Goal: Book appointment/travel/reservation

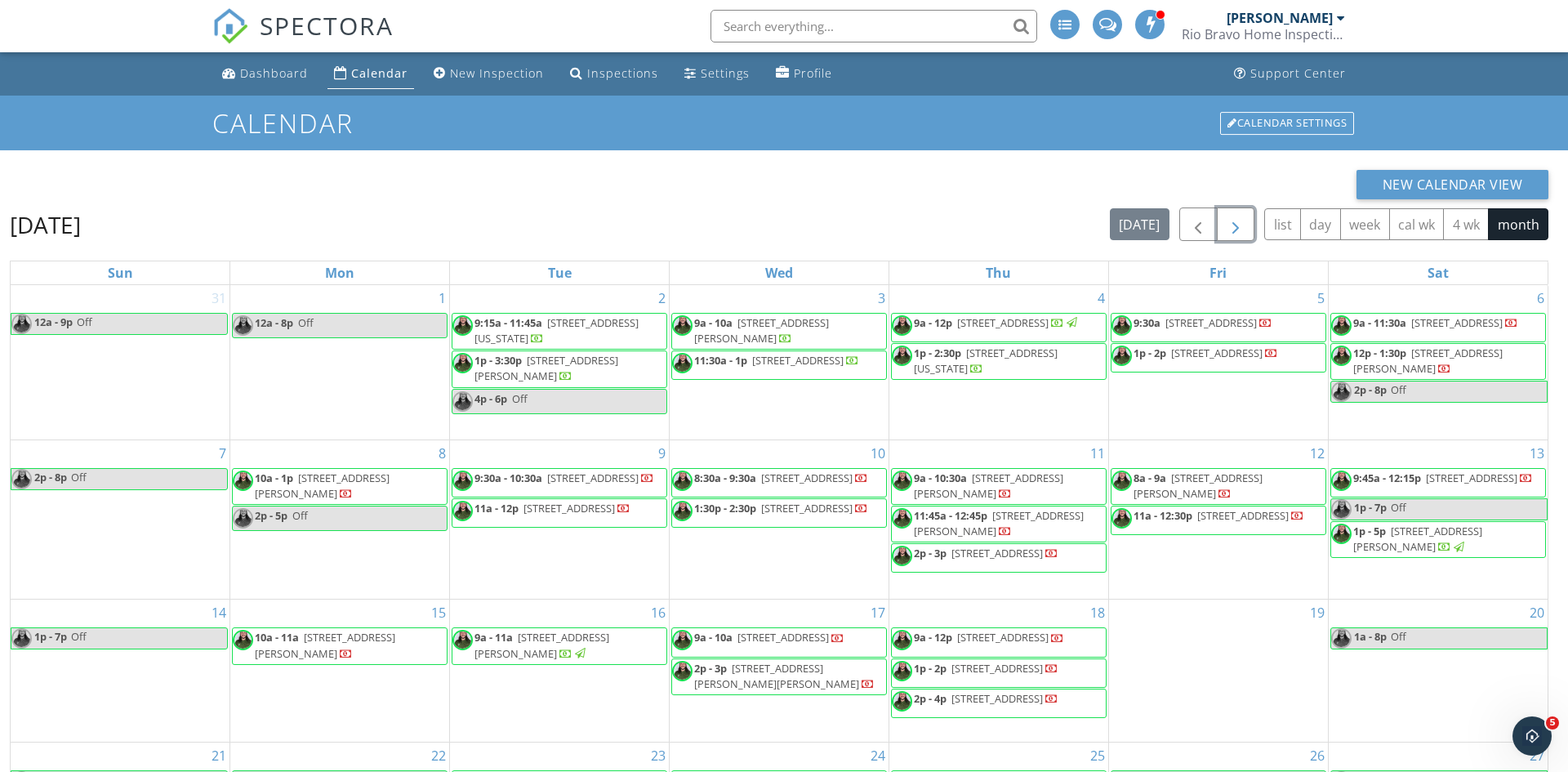
click at [1238, 229] on span "button" at bounding box center [1236, 225] width 20 height 20
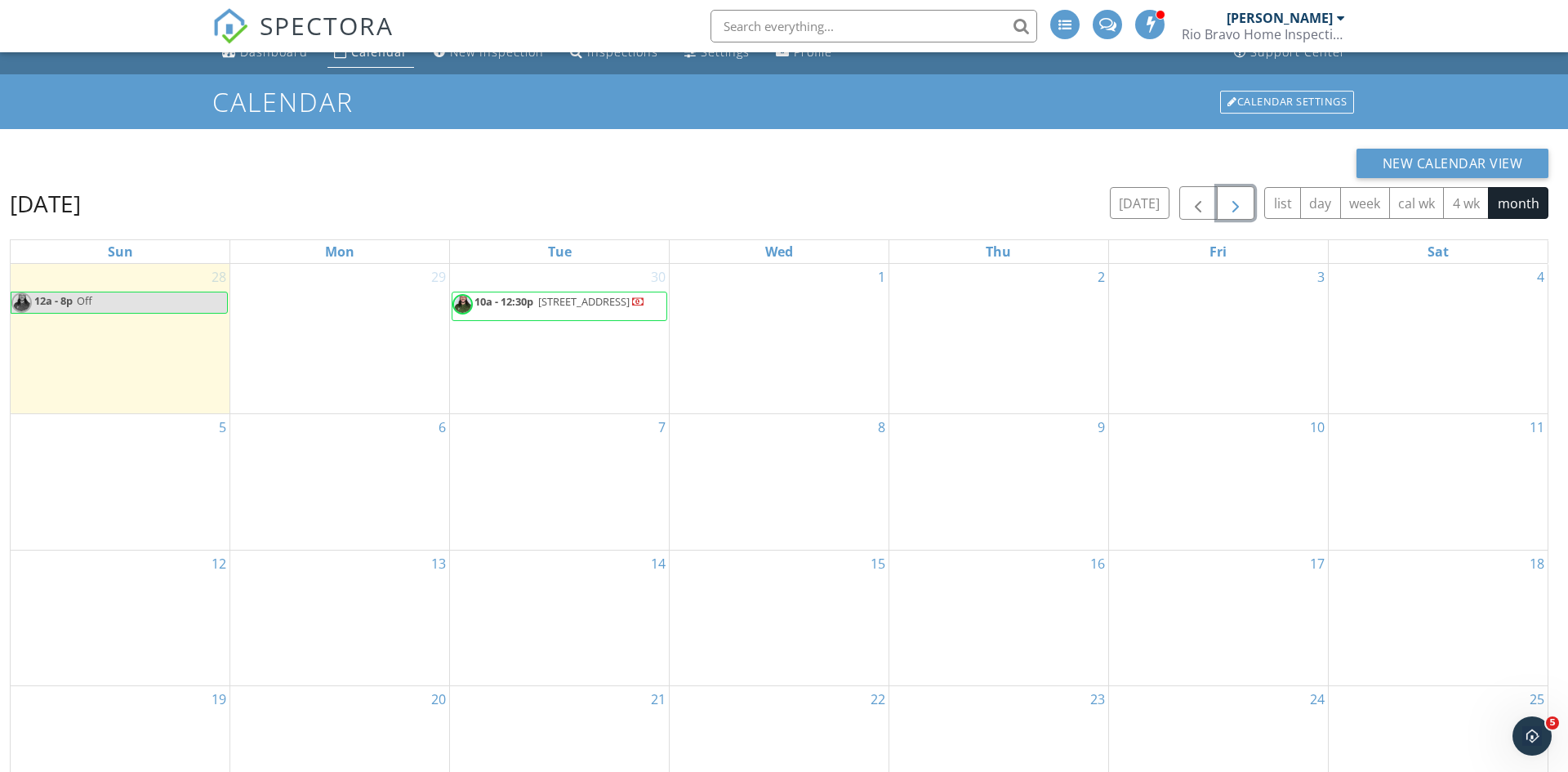
scroll to position [26, 0]
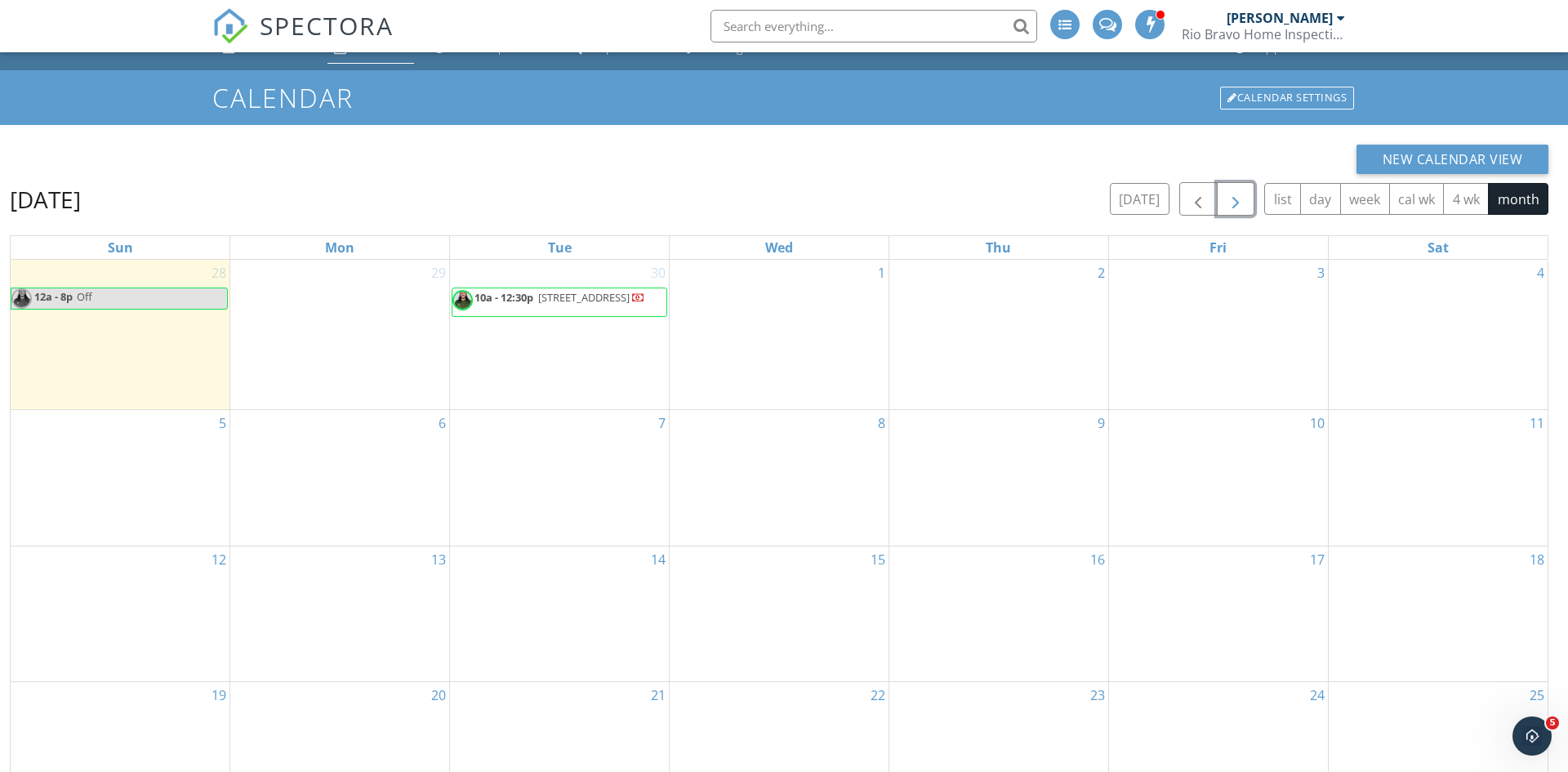
click at [1433, 315] on div "4" at bounding box center [1437, 334] width 219 height 150
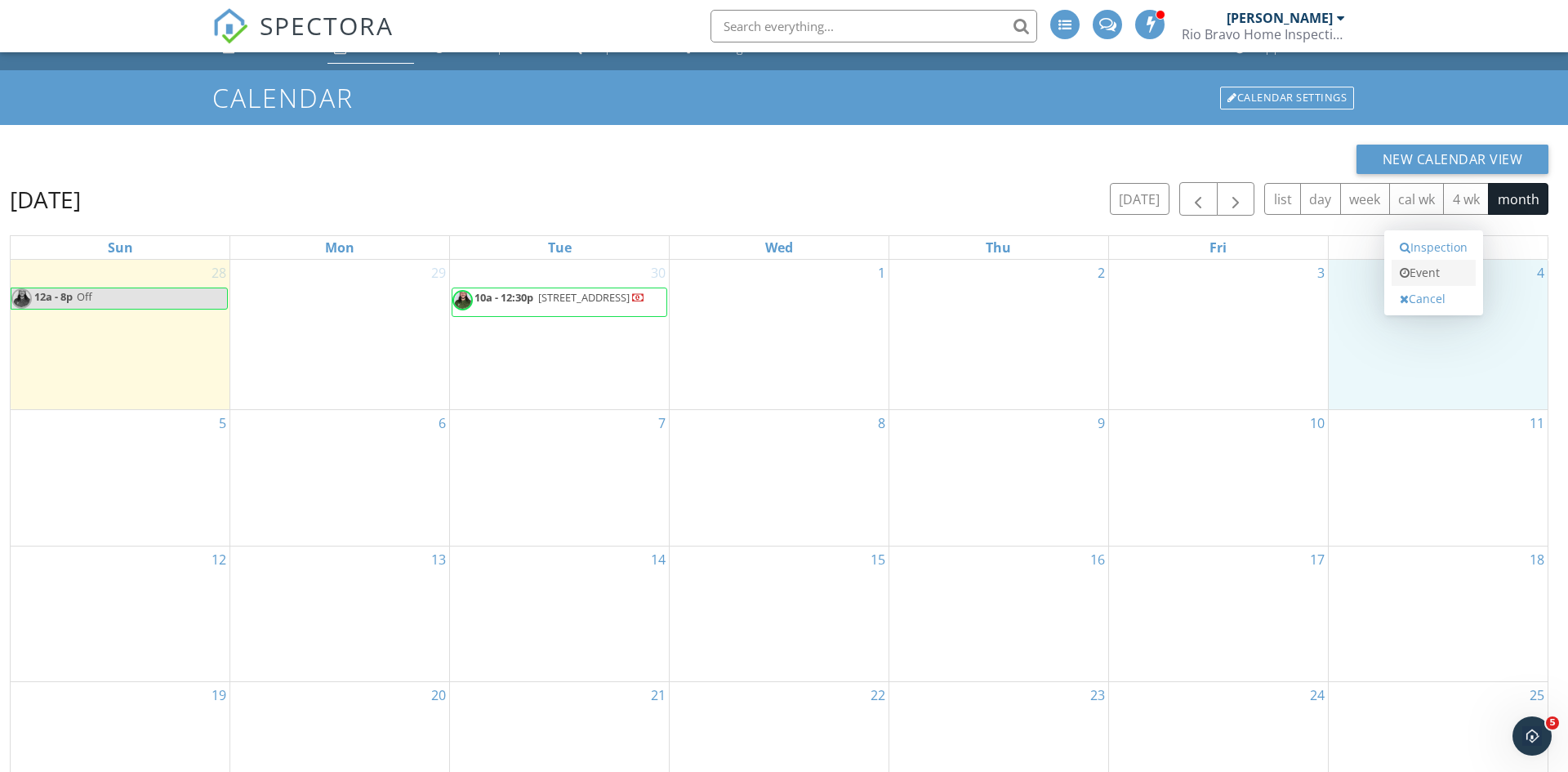
click at [1429, 274] on link "Event" at bounding box center [1434, 273] width 84 height 26
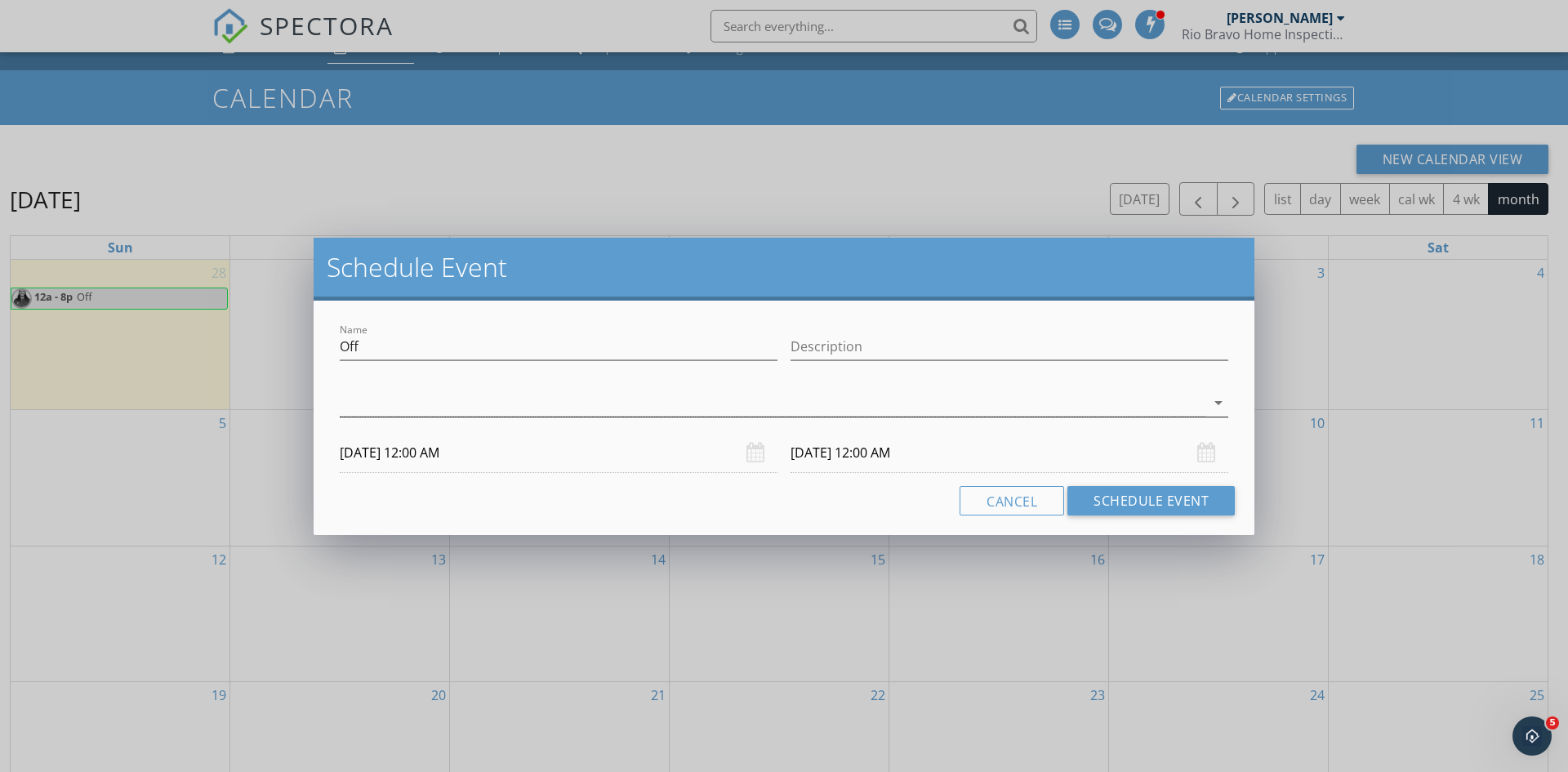
click at [683, 400] on div at bounding box center [772, 403] width 866 height 27
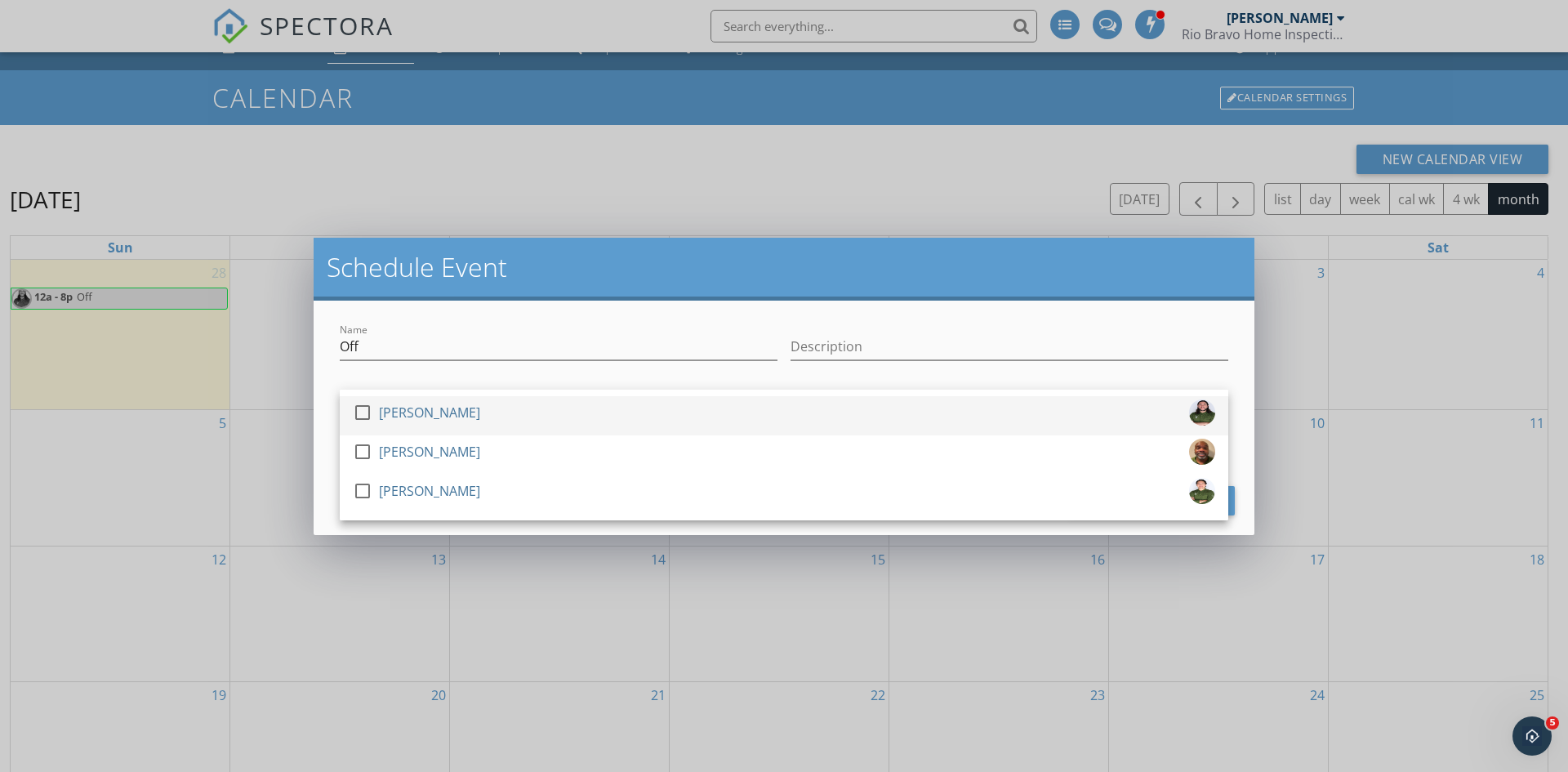
click at [365, 416] on div at bounding box center [363, 412] width 28 height 28
click at [326, 430] on div "Name Off Description check_box [PERSON_NAME] check_box_outline_blank [PERSON_NA…" at bounding box center [784, 418] width 941 height 235
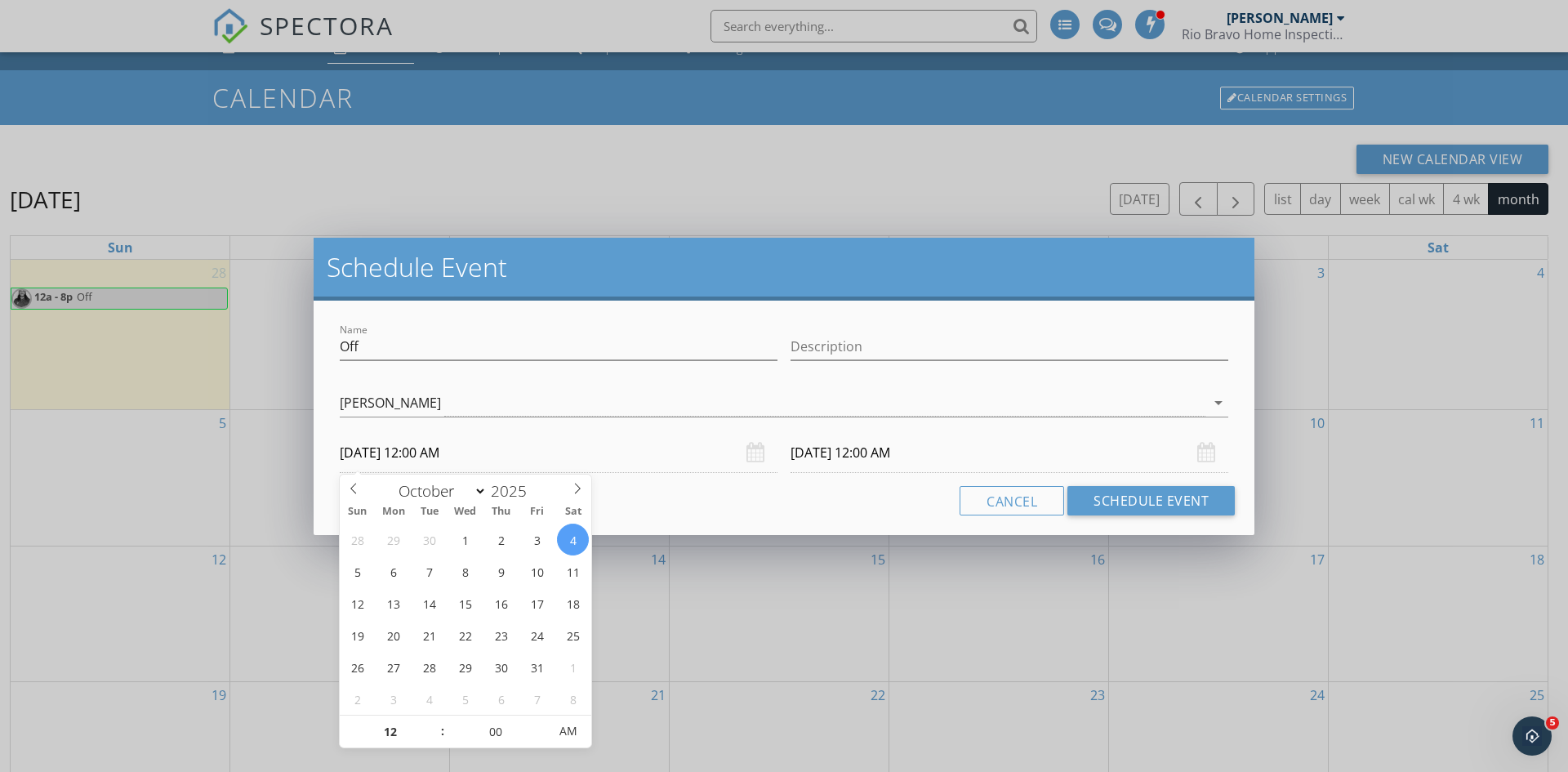
click at [482, 457] on input "[DATE] 12:00 AM" at bounding box center [558, 453] width 438 height 40
type input "11"
type input "[DATE] 11:00 PM"
click at [435, 744] on span at bounding box center [435, 741] width 12 height 17
type input "[DATE] 11:00 PM"
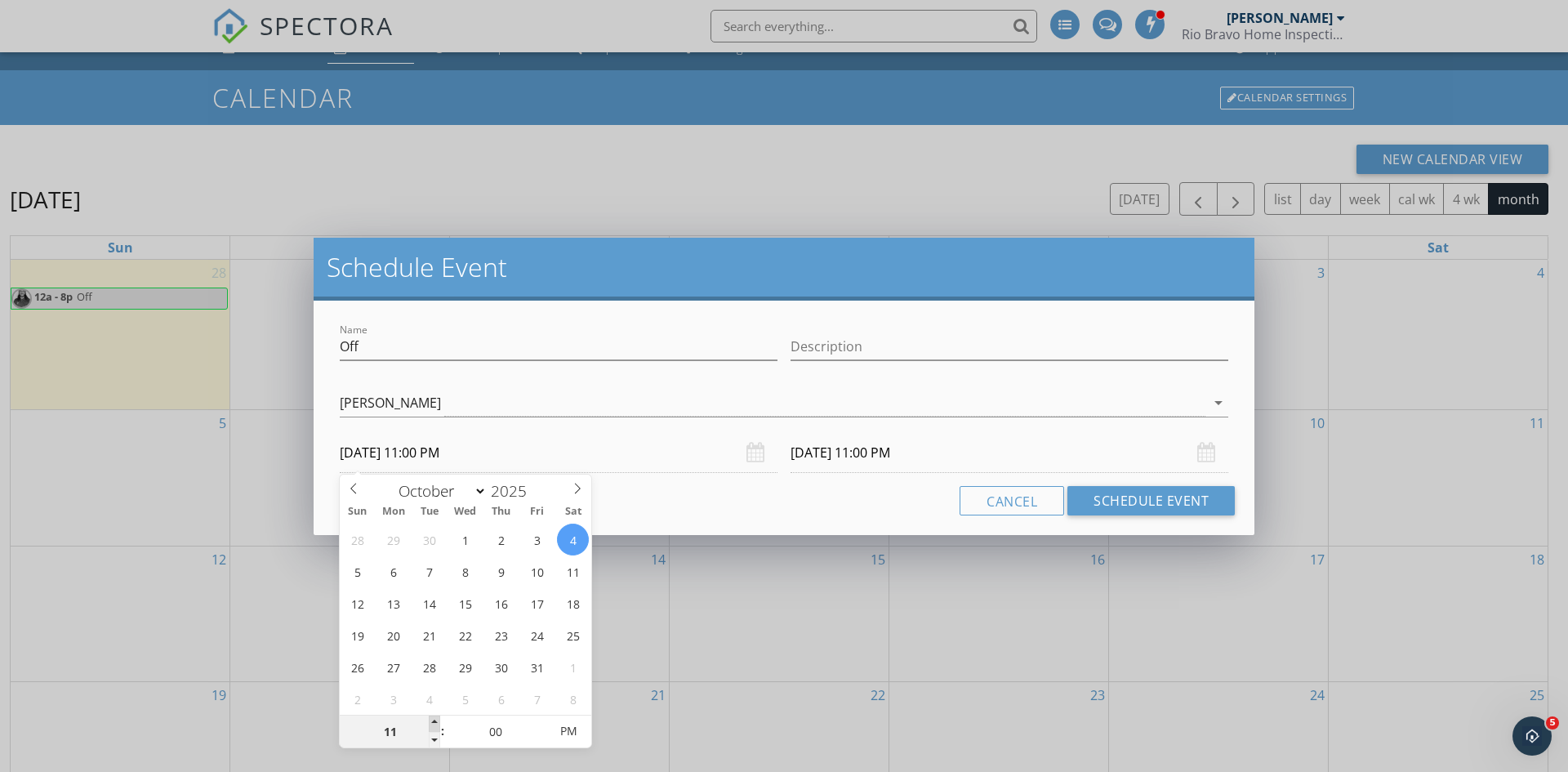
type input "12"
type input "[DATE] 12:00 AM"
click at [430, 722] on span at bounding box center [435, 724] width 12 height 17
type input "01"
type input "[DATE] 1:00 AM"
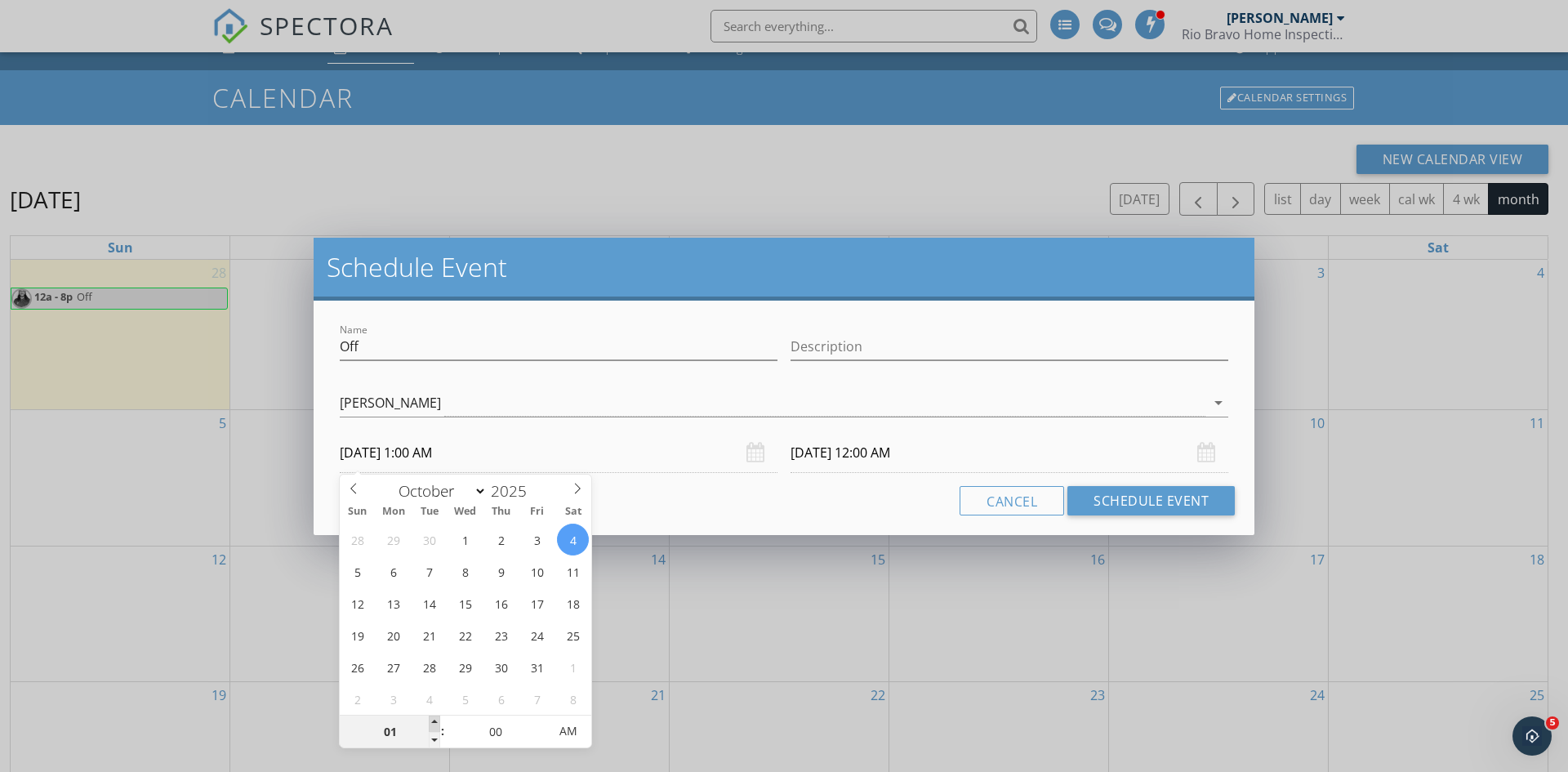
click at [430, 722] on span at bounding box center [435, 724] width 12 height 17
type input "[DATE] 1:00 AM"
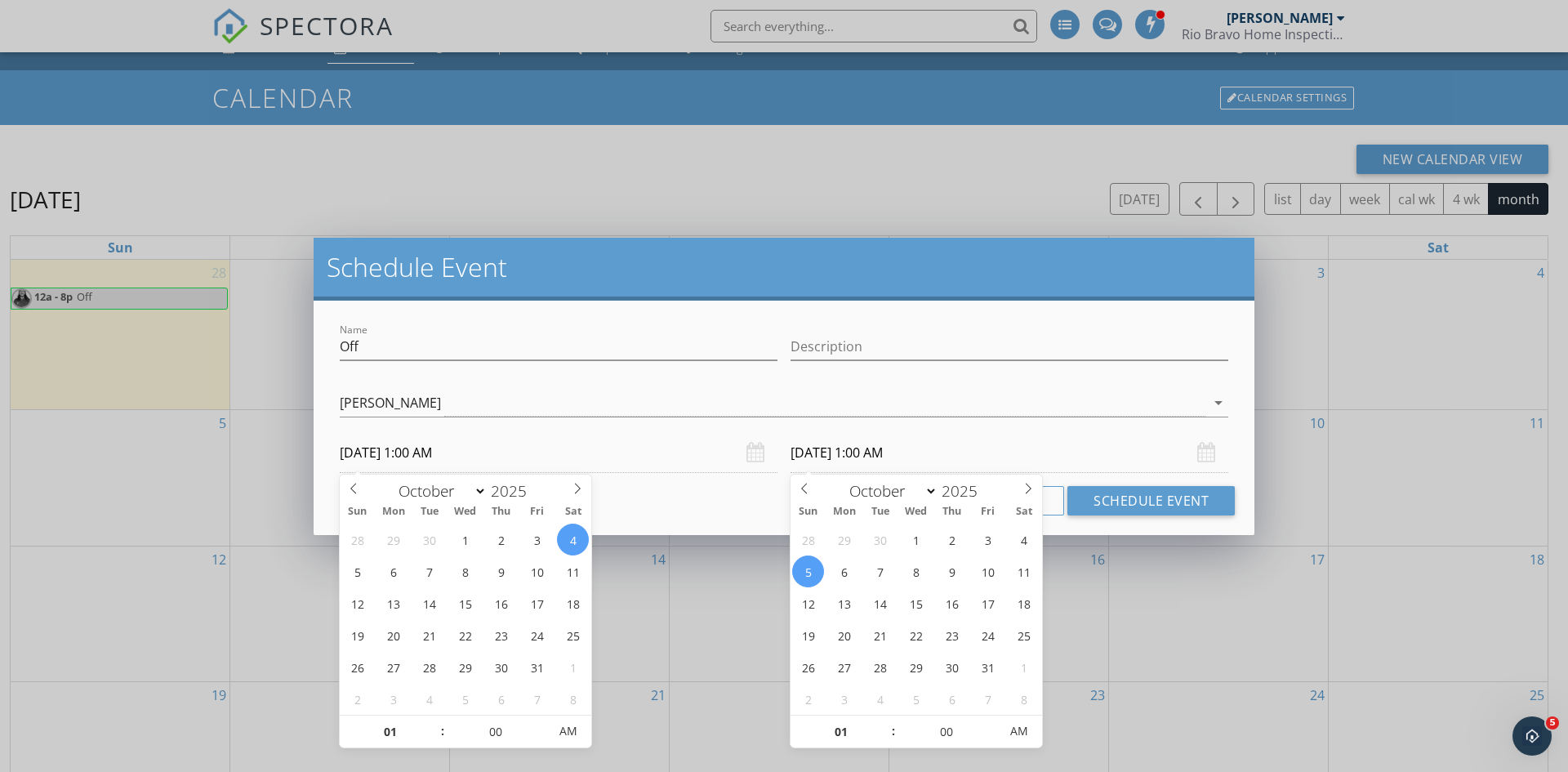
click at [901, 458] on input "[DATE] 1:00 AM" at bounding box center [1010, 453] width 438 height 40
type input "12"
type input "55"
type input "[DATE] 12:55 AM"
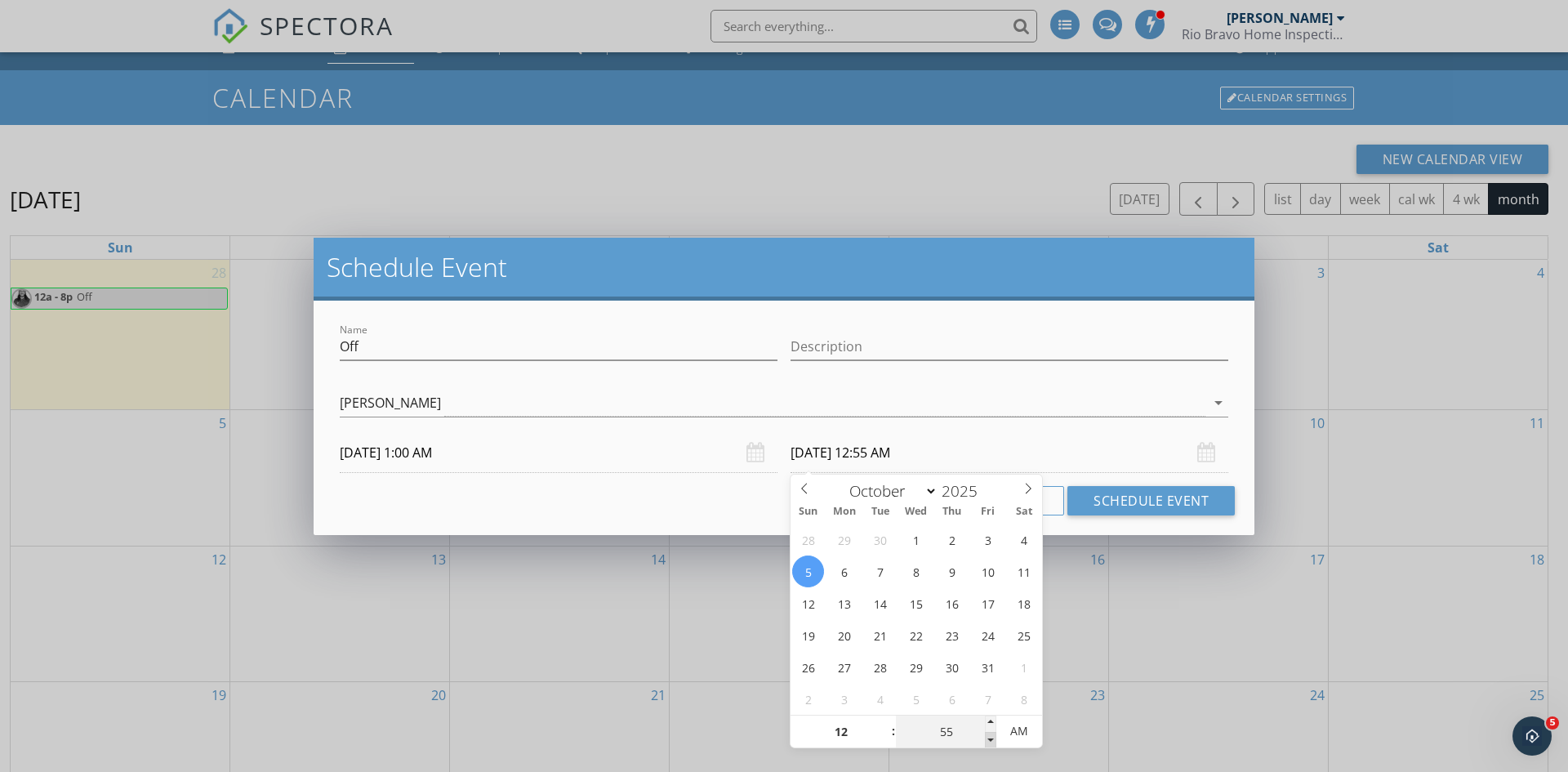
click at [991, 740] on span at bounding box center [991, 741] width 12 height 17
type input "50"
type input "[DATE] 12:50 AM"
click at [991, 739] on span at bounding box center [991, 741] width 12 height 17
type input "55"
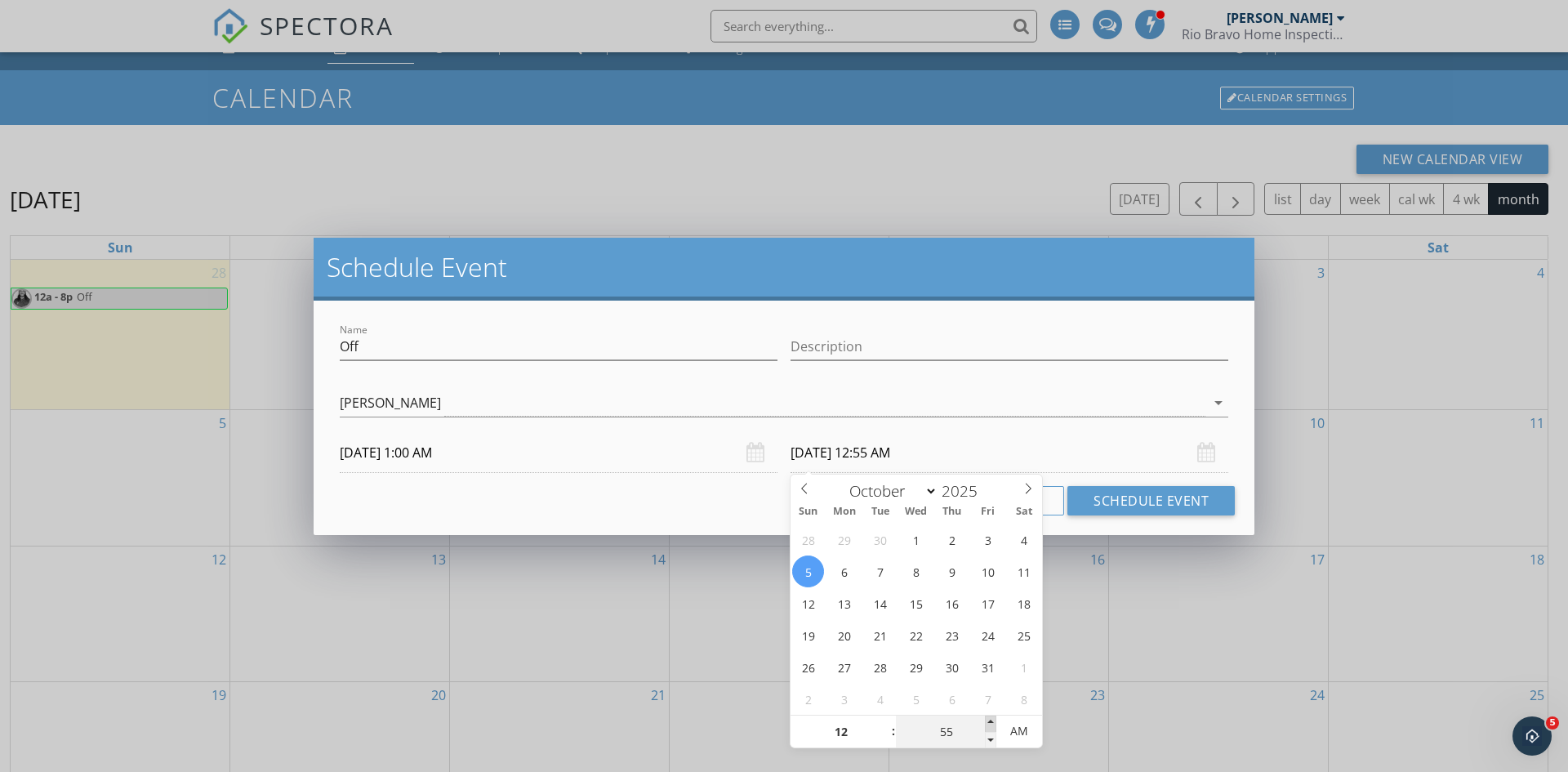
click at [994, 716] on span at bounding box center [991, 724] width 12 height 17
type input "[DATE] 12:55 PM"
click at [1034, 731] on span "PM" at bounding box center [1019, 731] width 45 height 33
type input "01"
type input "00"
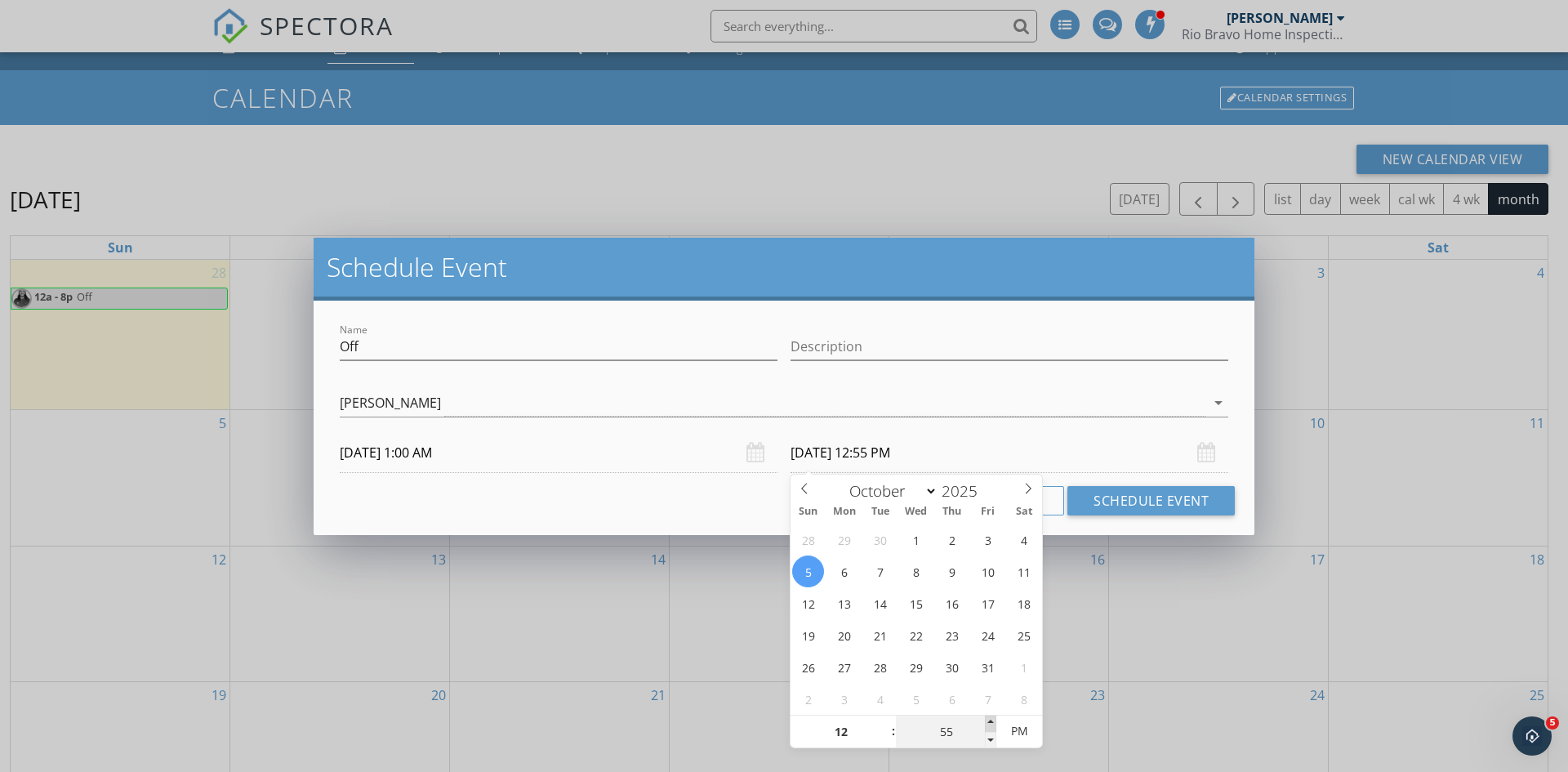
type input "[DATE] 1:00 PM"
click at [991, 727] on span at bounding box center [991, 724] width 12 height 17
type input "02"
type input "[DATE] 2:00 PM"
click at [884, 722] on span at bounding box center [886, 724] width 12 height 17
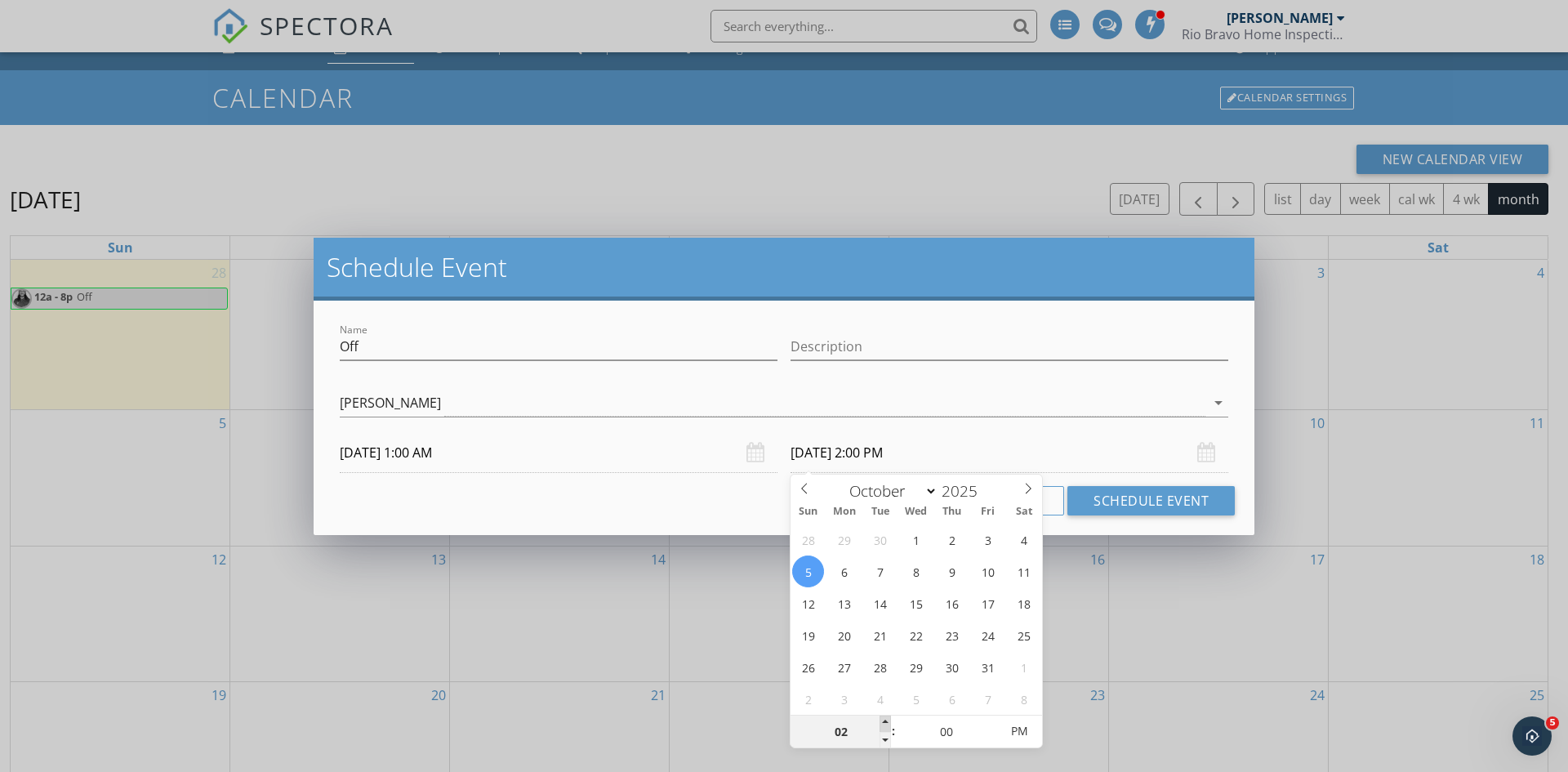
type input "03"
type input "[DATE] 3:00 PM"
click at [884, 722] on span at bounding box center [886, 724] width 12 height 17
type input "04"
type input "[DATE] 4:00 PM"
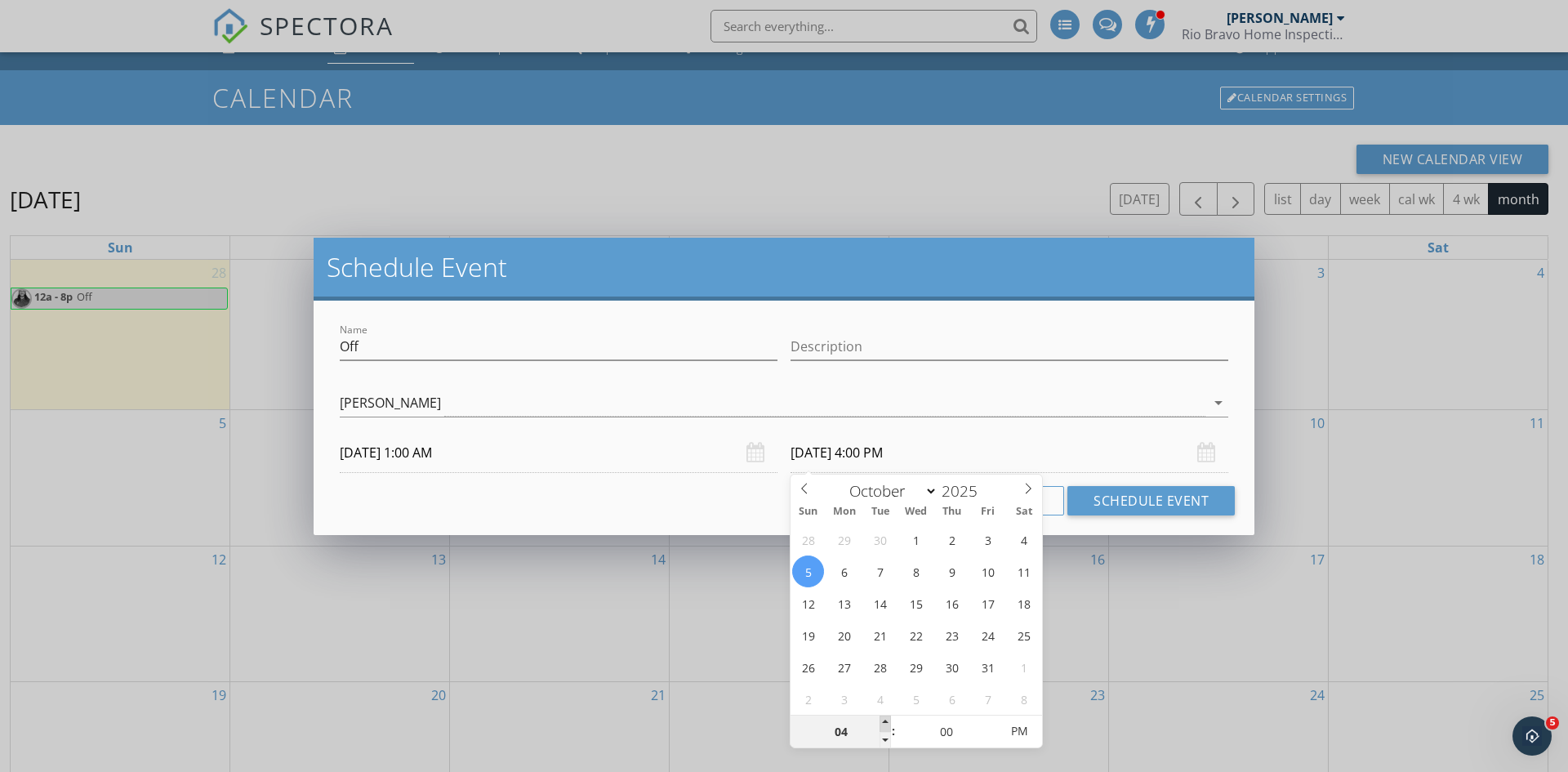
click at [884, 722] on span at bounding box center [886, 724] width 12 height 17
type input "05"
type input "[DATE] 5:00 PM"
click at [884, 722] on span at bounding box center [886, 724] width 12 height 17
type input "06"
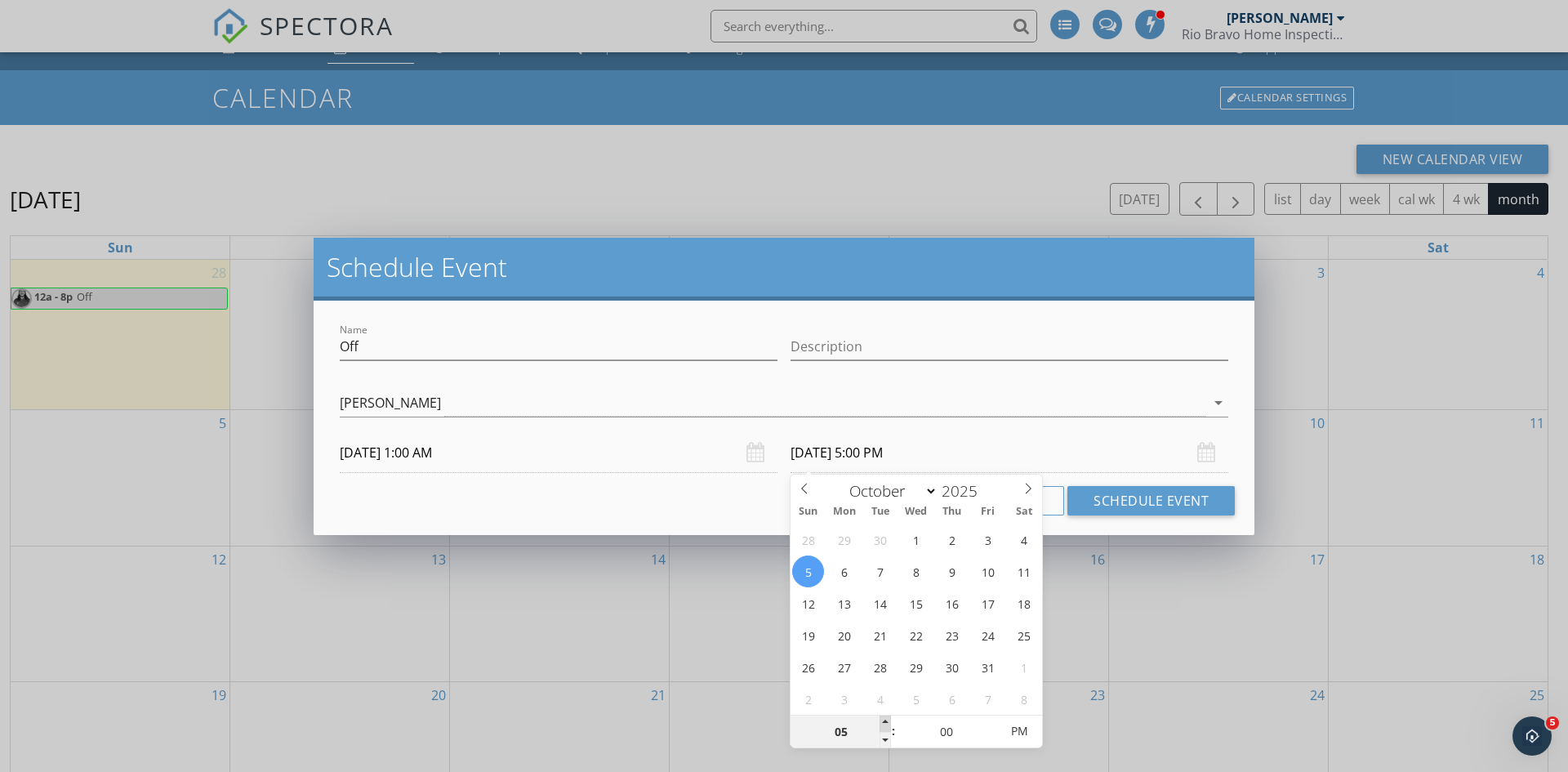
type input "[DATE] 6:00 PM"
click at [884, 722] on span at bounding box center [886, 724] width 12 height 17
type input "07"
type input "[DATE] 7:00 PM"
click at [884, 722] on span at bounding box center [886, 724] width 12 height 17
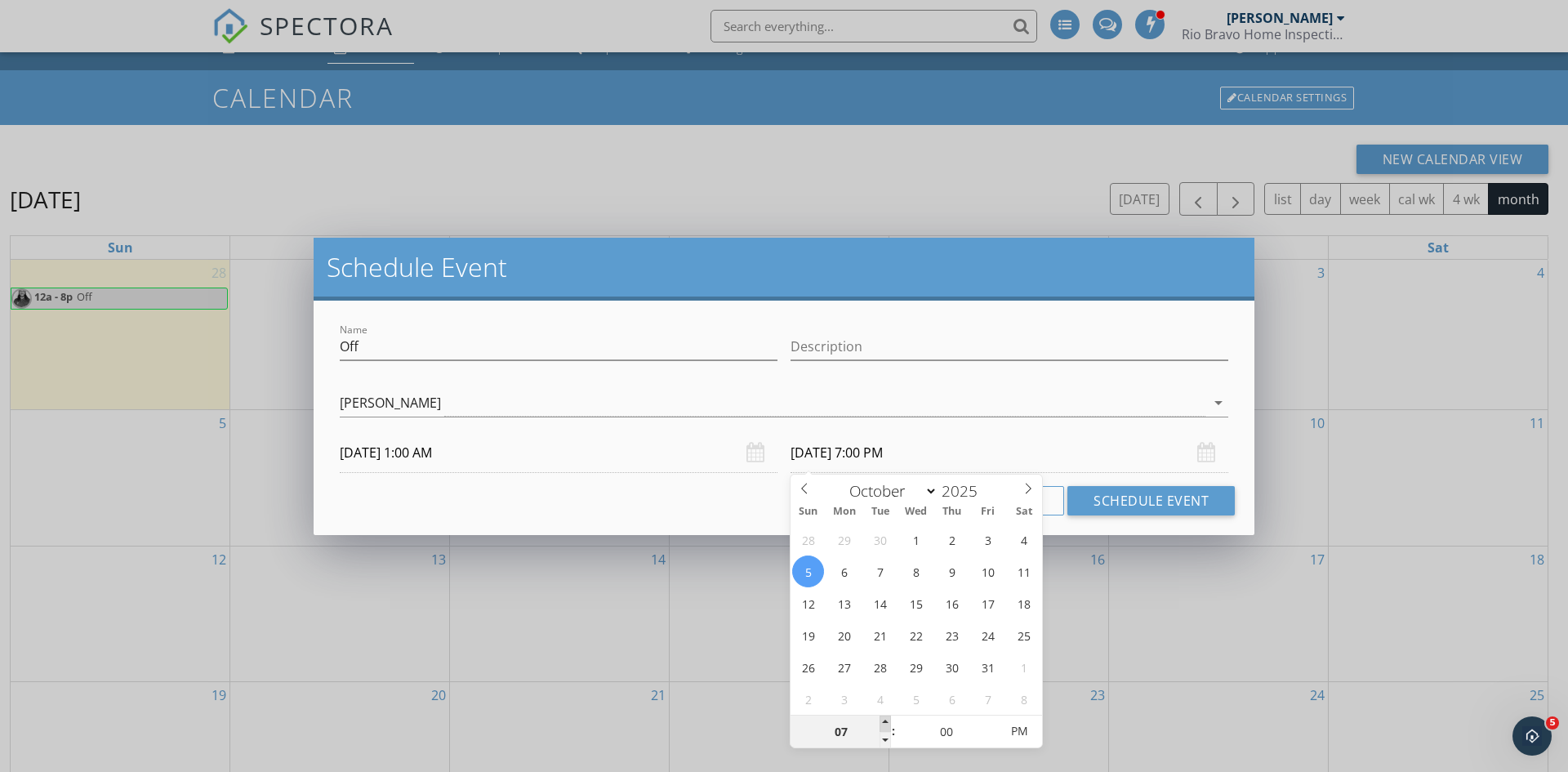
type input "08"
type input "[DATE] 8:00 PM"
click at [884, 722] on span at bounding box center [886, 724] width 12 height 17
click at [740, 507] on div "Cancel Schedule Event" at bounding box center [783, 501] width 901 height 30
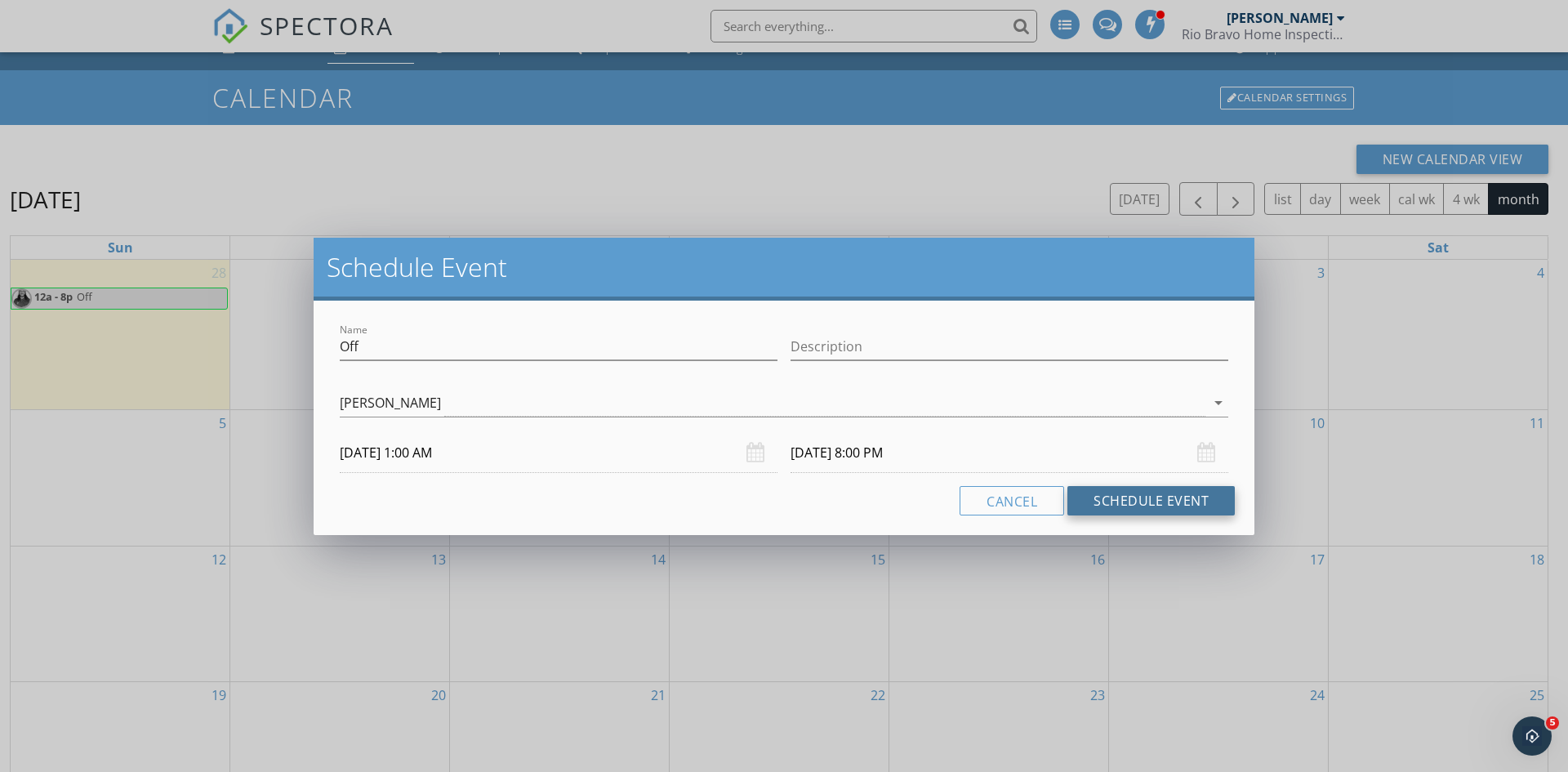
click at [1141, 504] on button "Schedule Event" at bounding box center [1151, 501] width 168 height 30
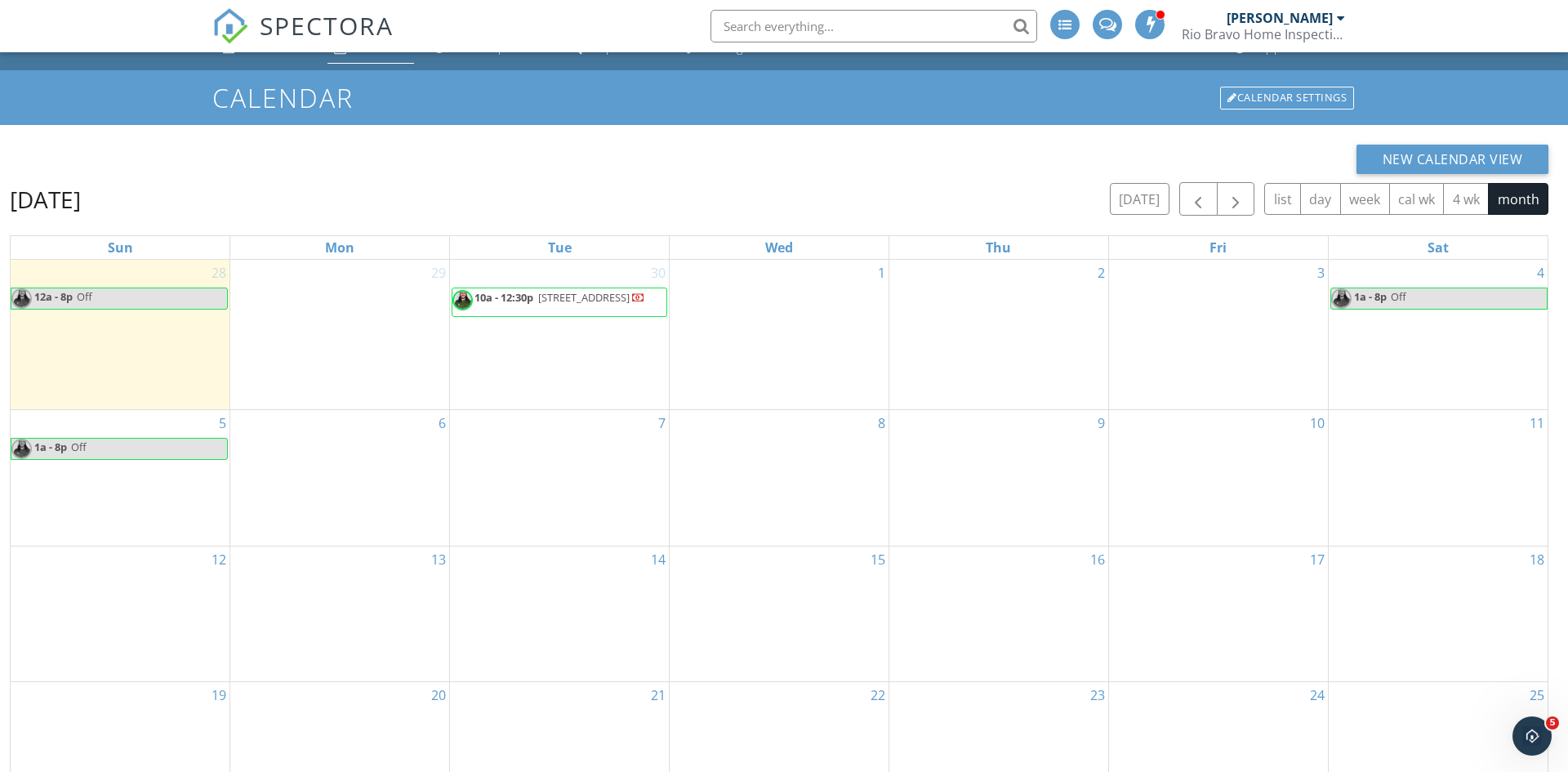
click at [321, 377] on div "29" at bounding box center [340, 334] width 219 height 150
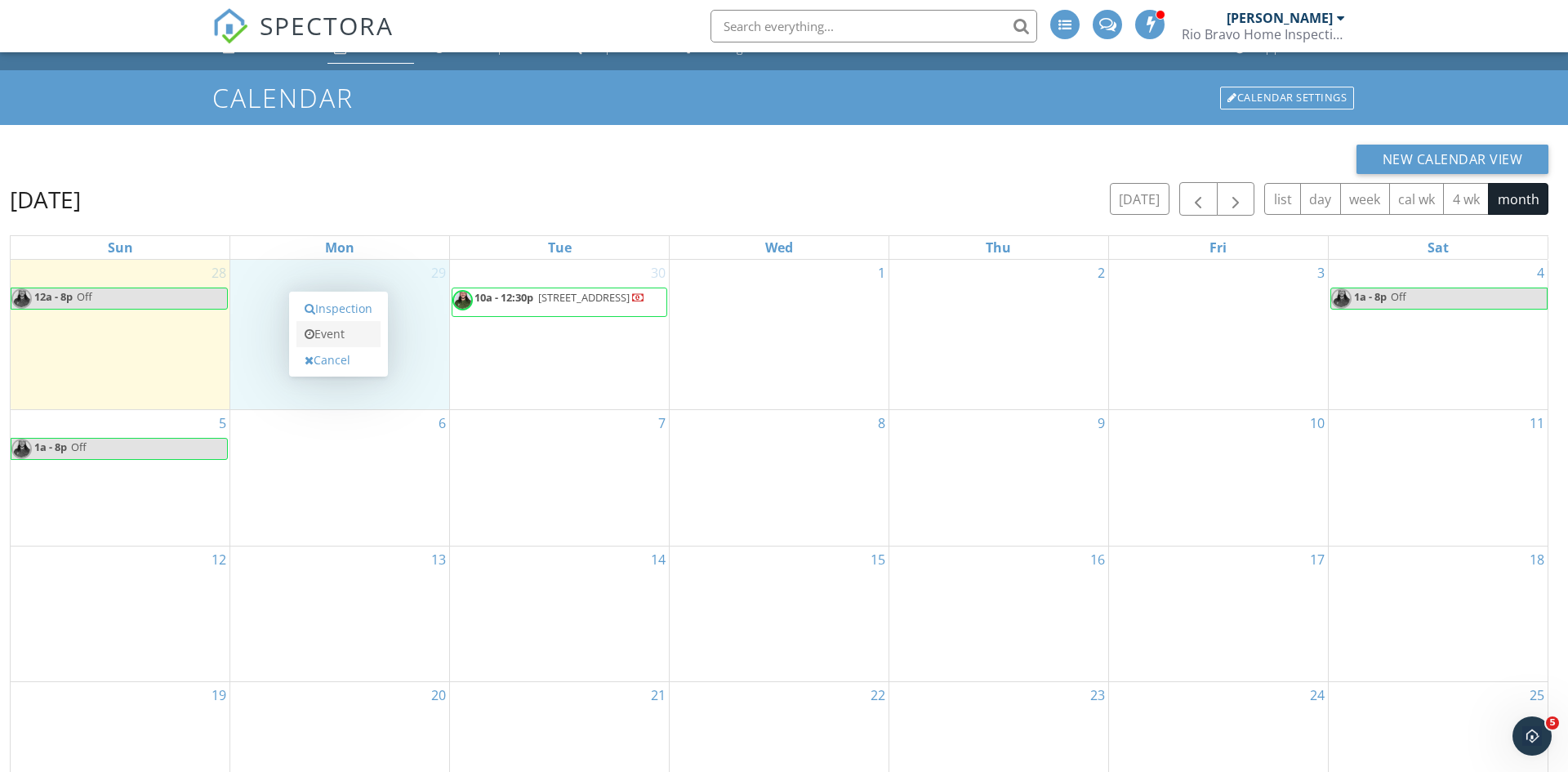
click at [315, 338] on link "Event" at bounding box center [339, 335] width 84 height 26
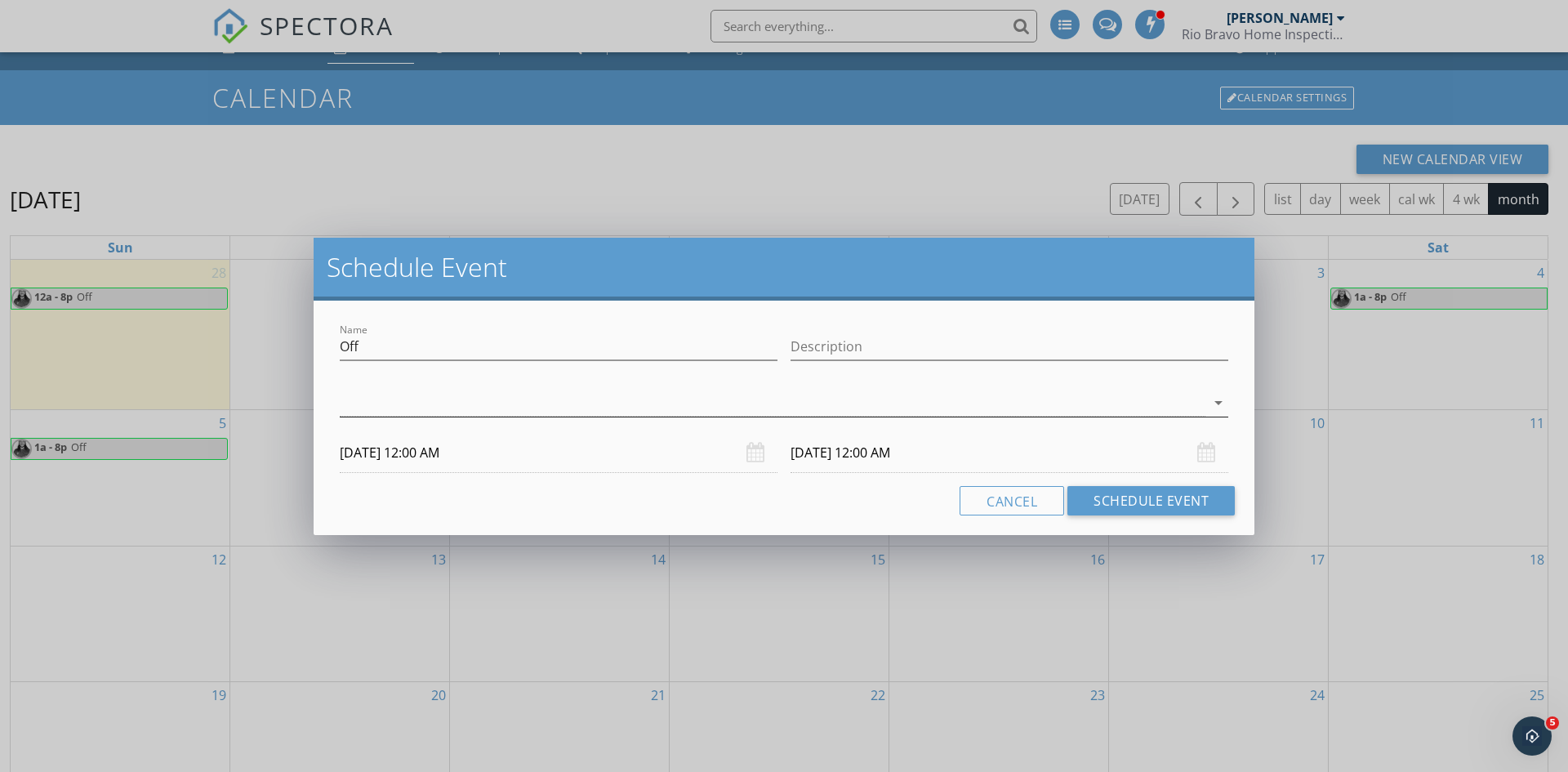
click at [384, 398] on div at bounding box center [772, 403] width 866 height 27
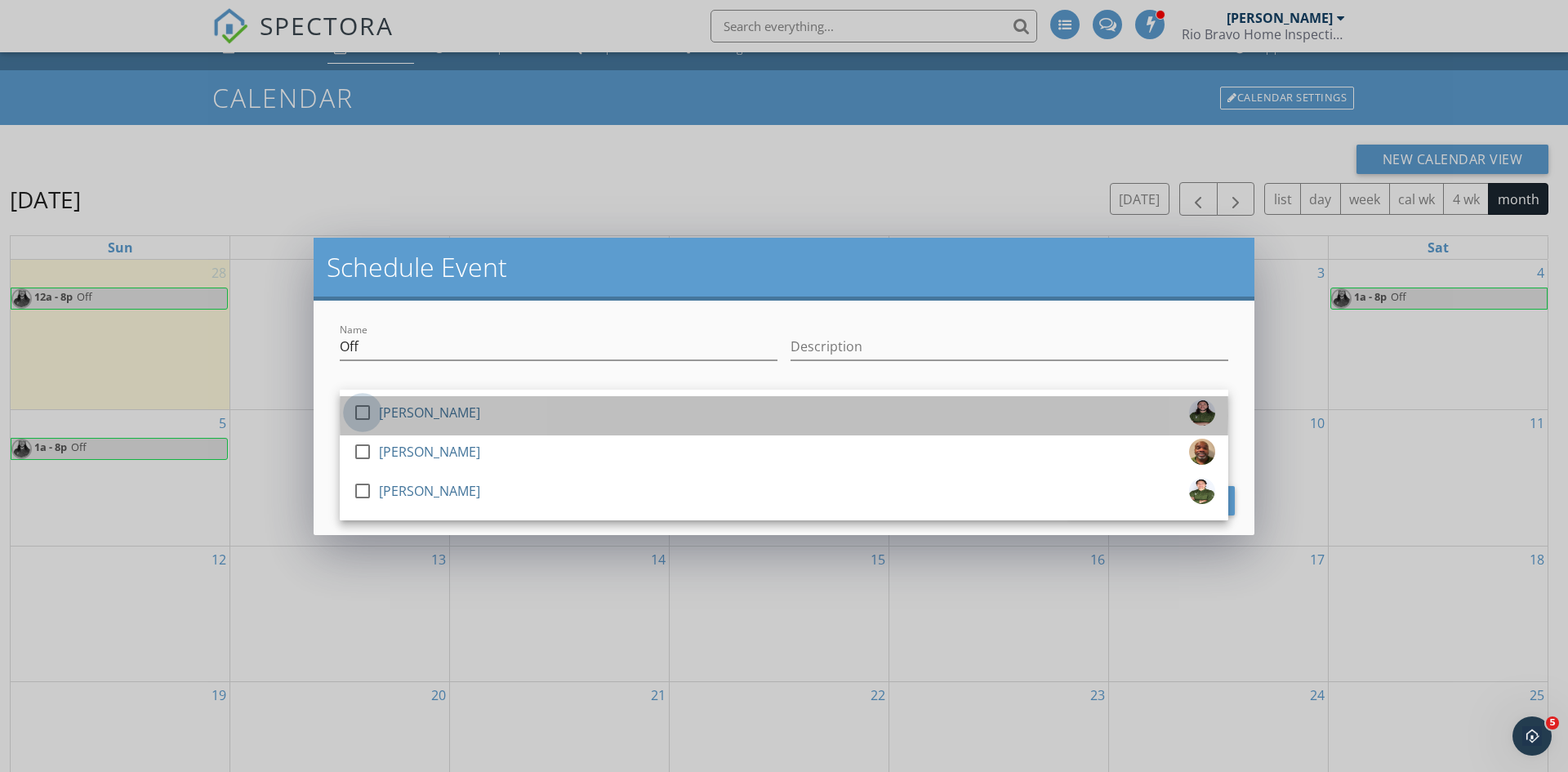
click at [359, 416] on div at bounding box center [363, 412] width 28 height 28
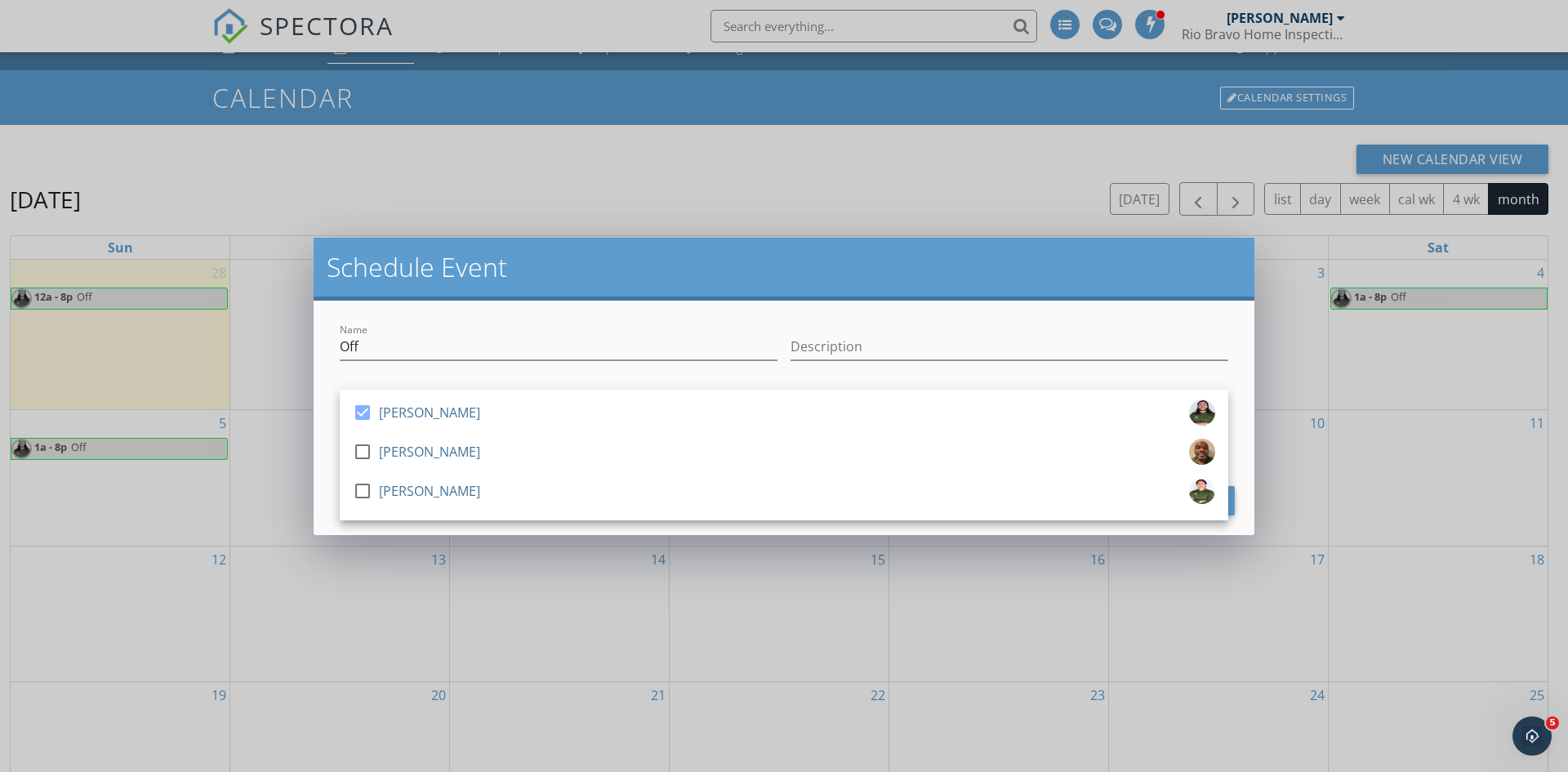
click at [954, 363] on div "Description" at bounding box center [1010, 355] width 438 height 43
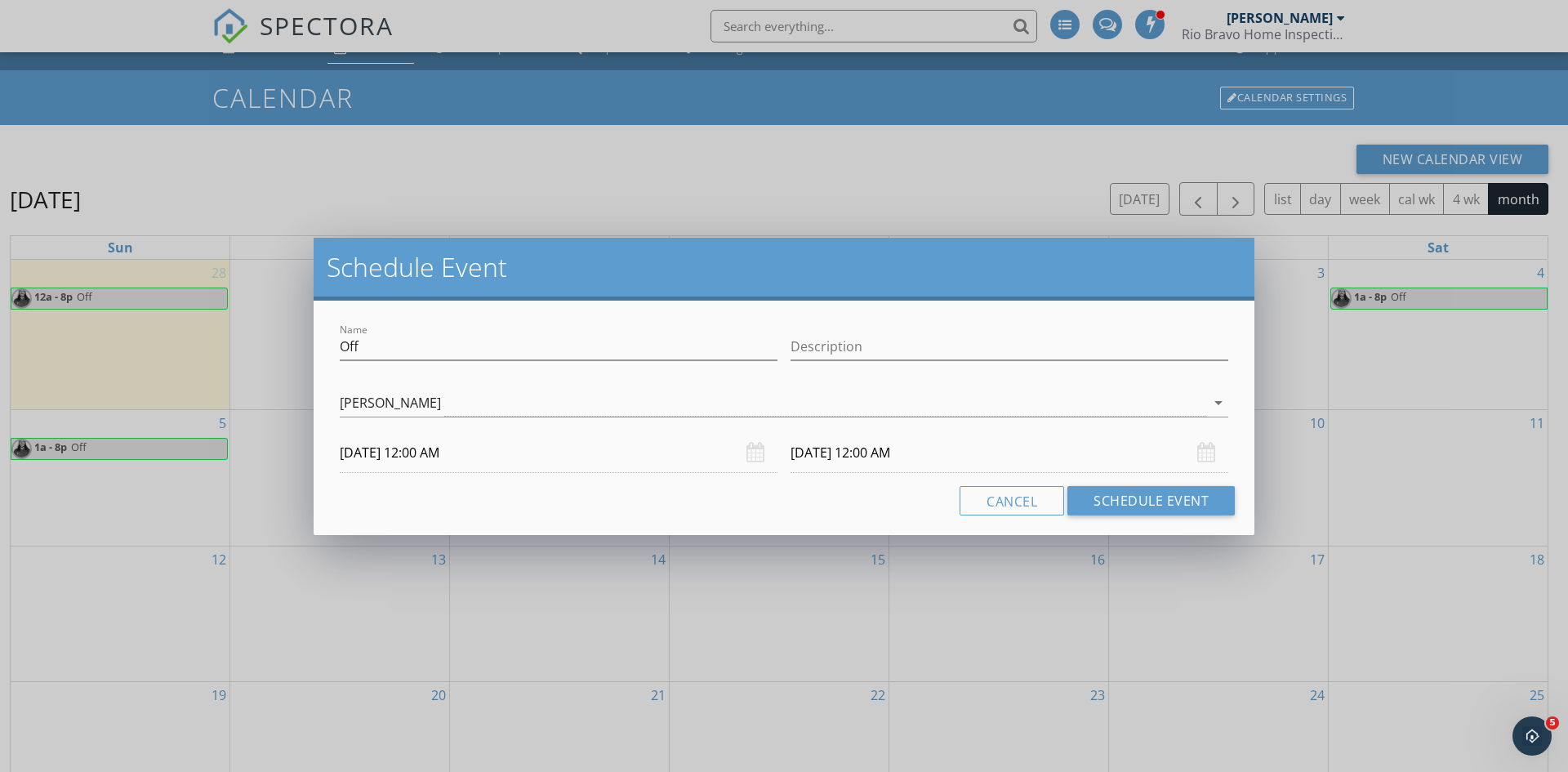
click at [449, 465] on input "[DATE] 12:00 AM" at bounding box center [558, 453] width 438 height 40
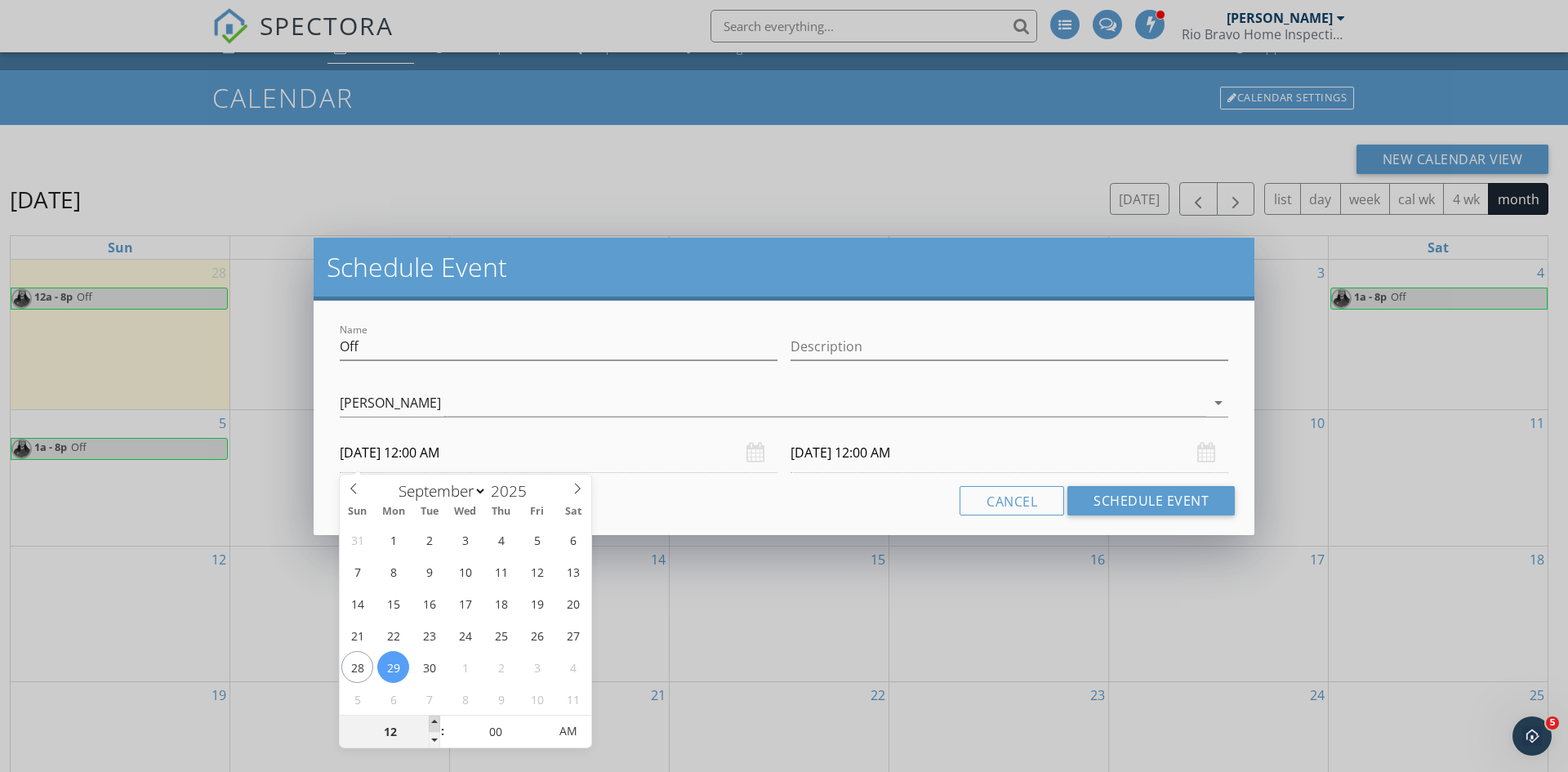
type input "01"
type input "[DATE] 1:00 AM"
click at [429, 723] on span at bounding box center [435, 724] width 12 height 17
type input "[DATE] 1:00 AM"
type input "02"
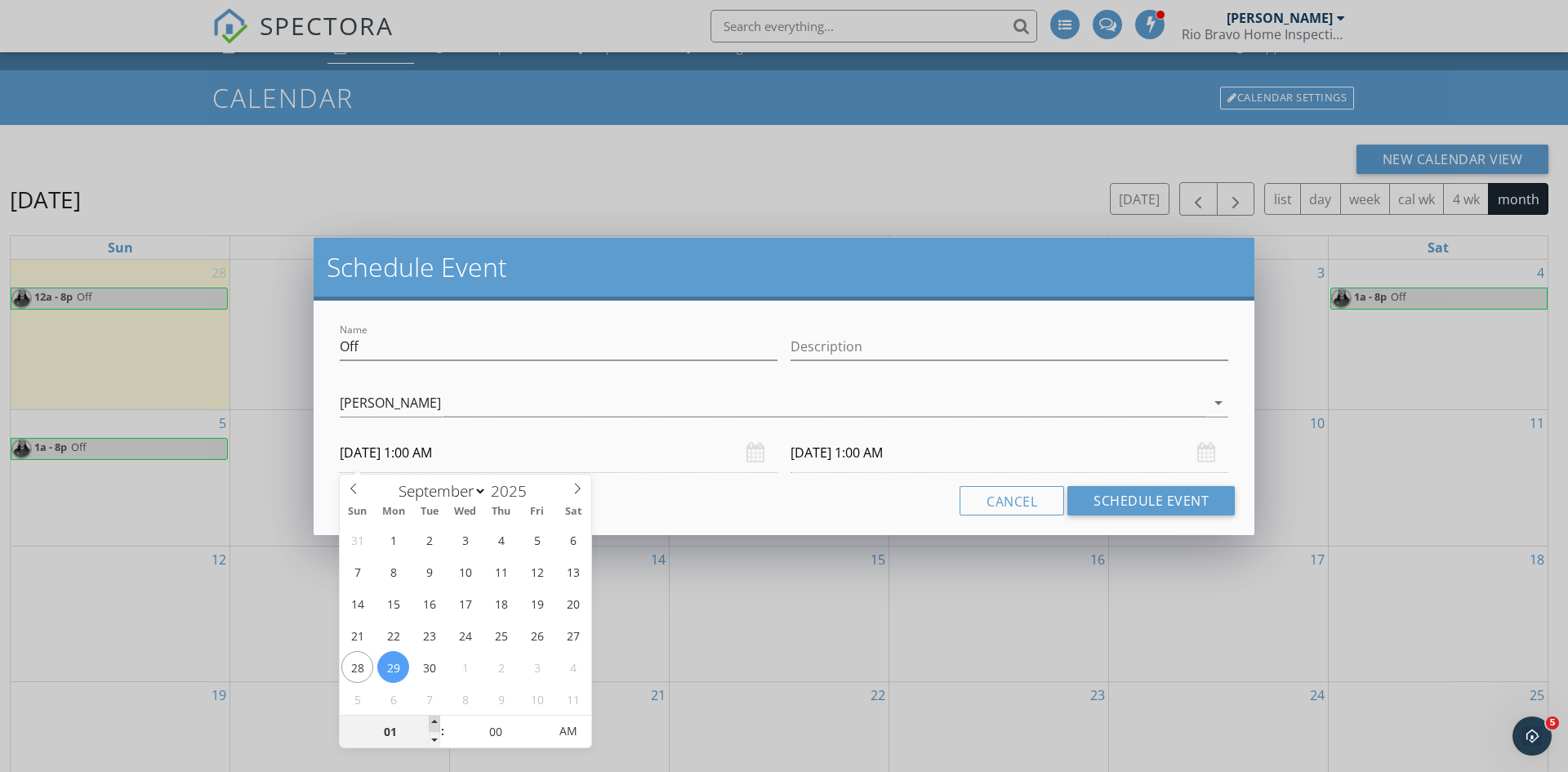
type input "[DATE] 2:00 AM"
click at [429, 723] on span at bounding box center [435, 724] width 12 height 17
type input "[DATE] 2:00 AM"
type input "03"
type input "[DATE] 3:00 AM"
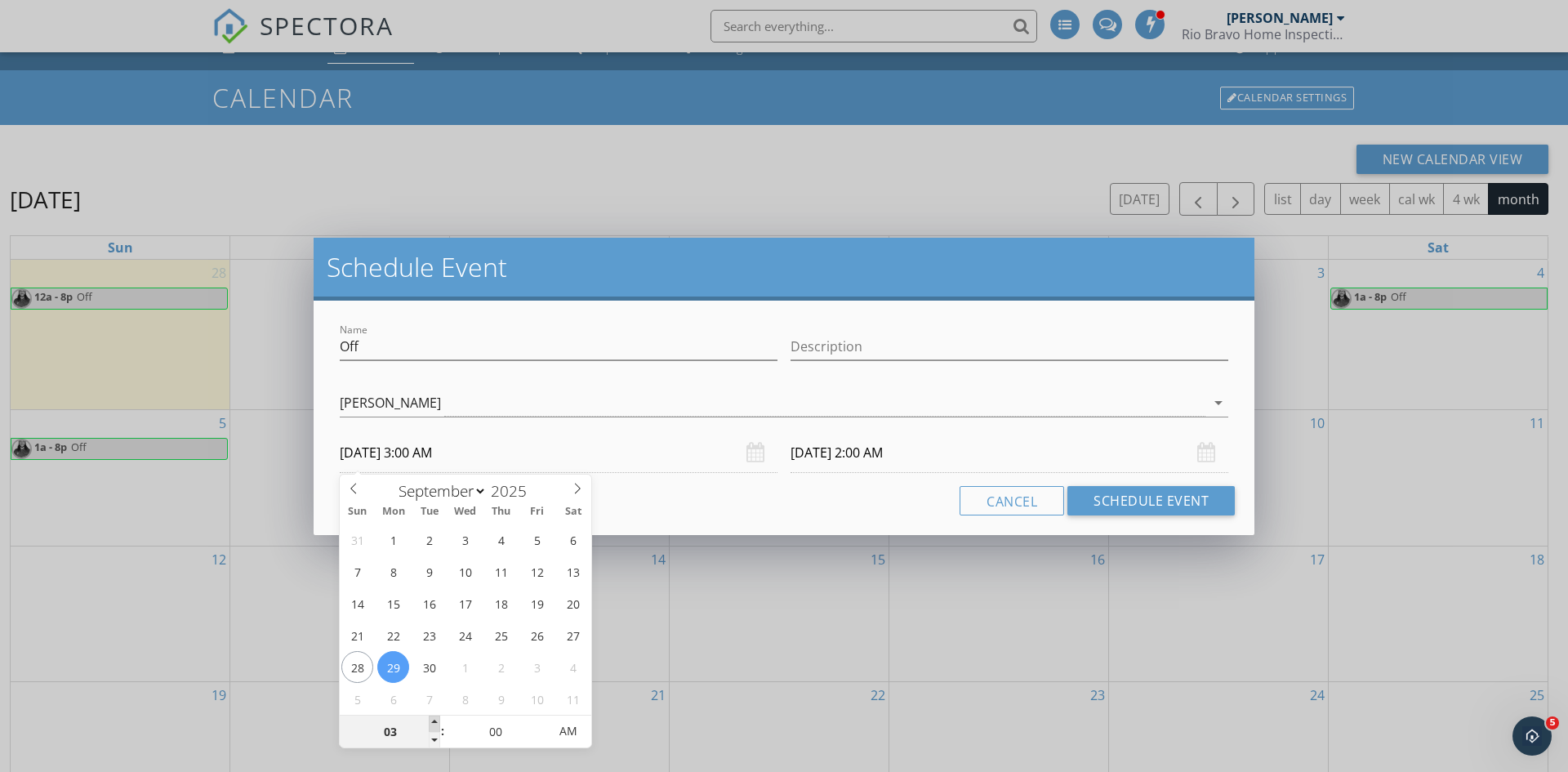
click at [429, 723] on span at bounding box center [435, 724] width 12 height 17
type input "[DATE] 3:00 AM"
type input "04"
type input "[DATE] 4:00 AM"
click at [429, 723] on span at bounding box center [435, 724] width 12 height 17
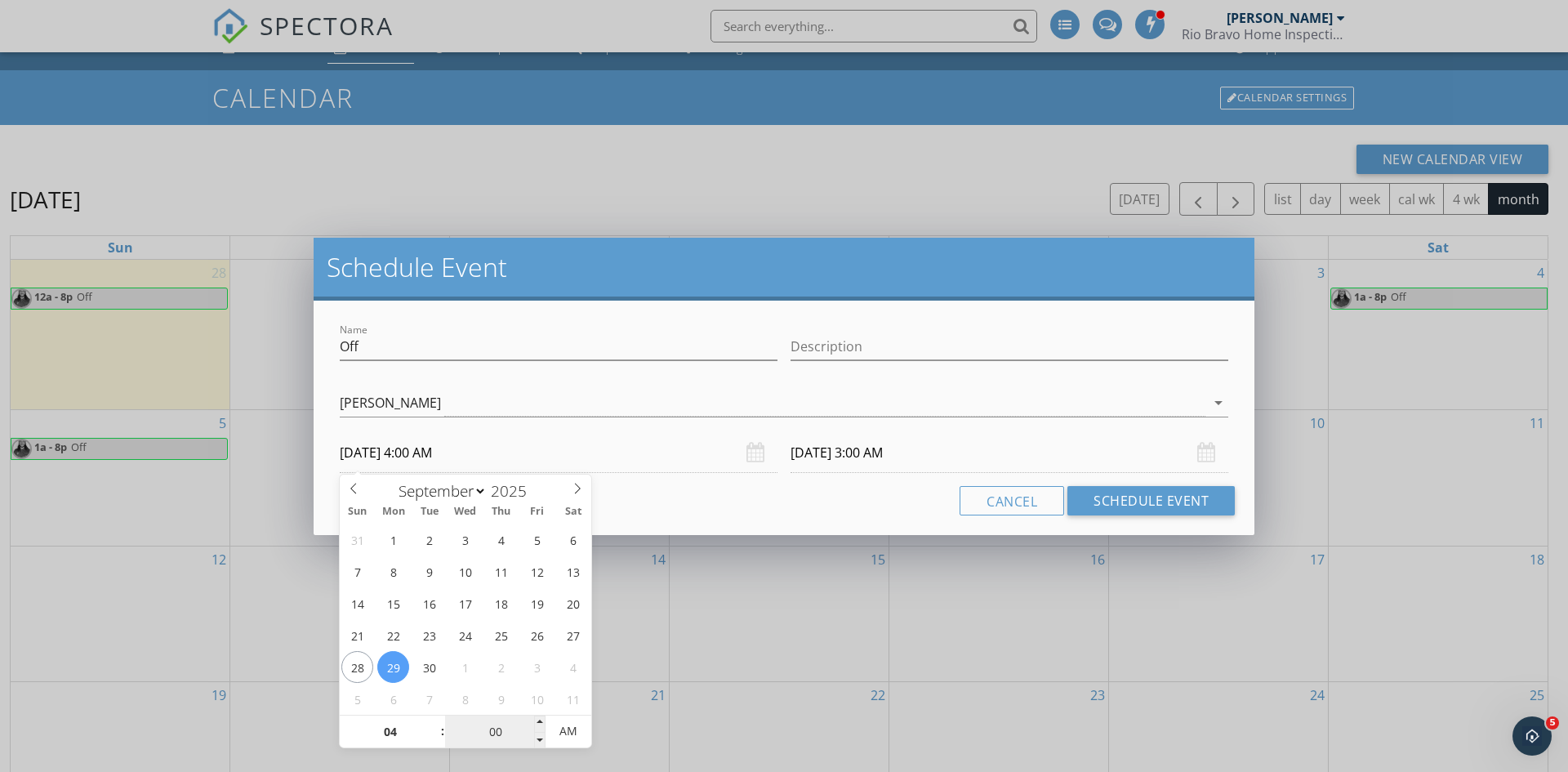
type input "[DATE] 4:00 AM"
type input "05"
type input "[DATE] 4:05 AM"
click at [539, 724] on span at bounding box center [540, 724] width 12 height 17
type input "10"
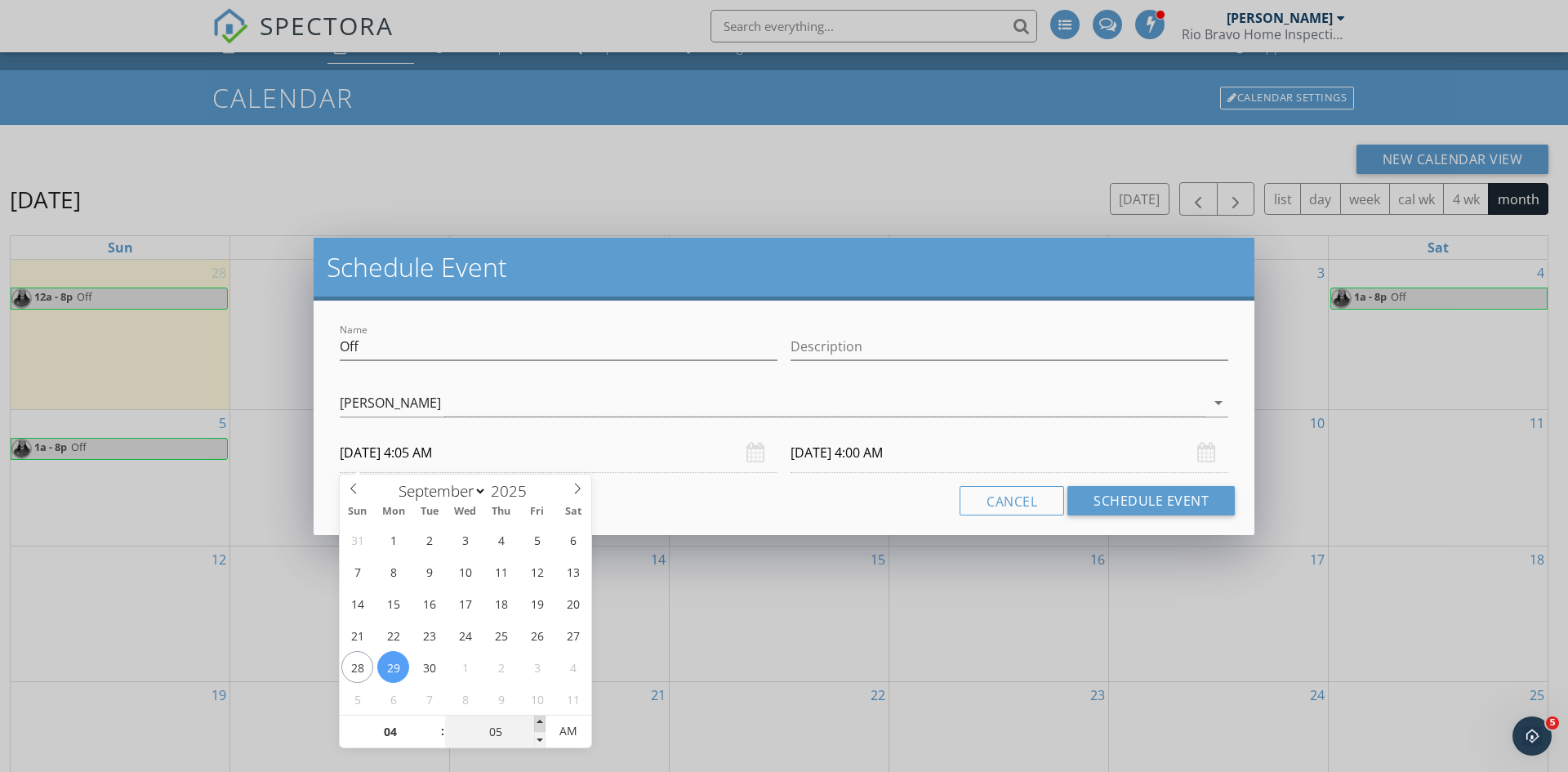
type input "[DATE] 4:10 AM"
click at [539, 724] on span at bounding box center [540, 724] width 12 height 17
type input "[DATE] 4:10 AM"
type input "15"
type input "[DATE] 4:15 AM"
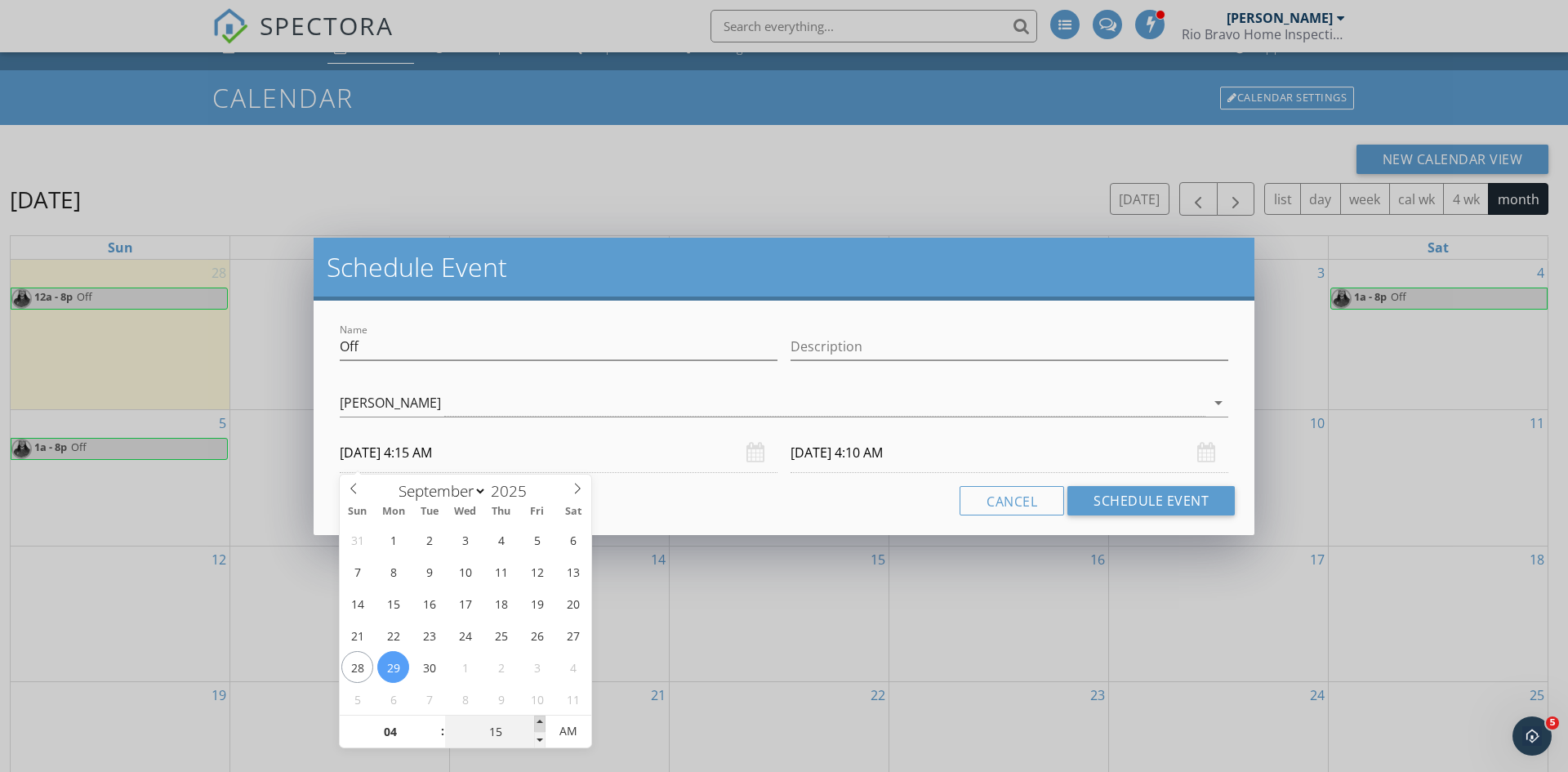
click at [539, 724] on span at bounding box center [540, 724] width 12 height 17
type input "20"
type input "[DATE] 4:20 AM"
click at [539, 724] on span at bounding box center [540, 724] width 12 height 17
type input "[DATE] 4:20 AM"
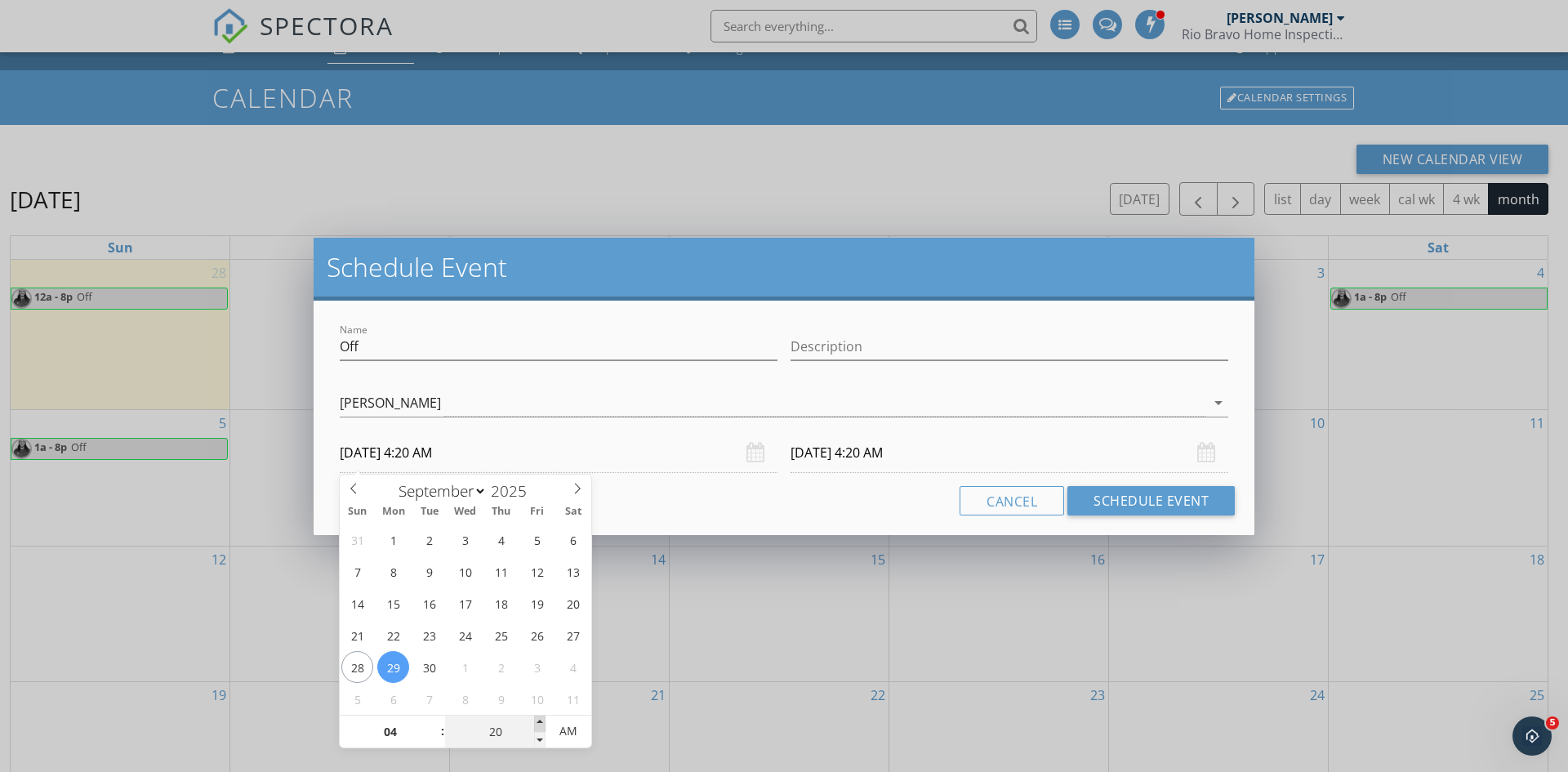
type input "25"
type input "[DATE] 4:25 AM"
click at [539, 724] on span at bounding box center [540, 724] width 12 height 17
type input "25"
type input "[DATE] 4:25 AM"
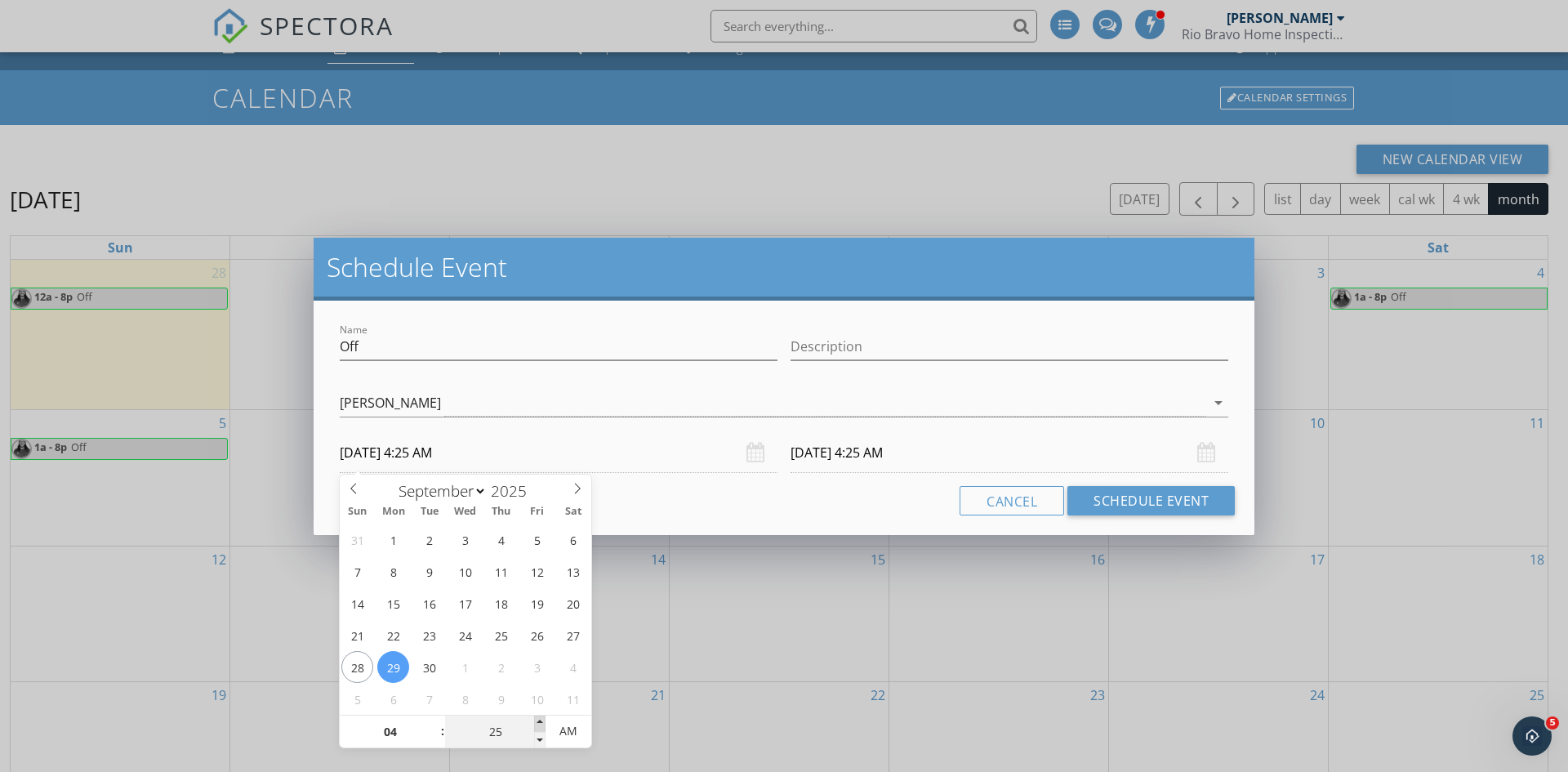
type input "30"
type input "[DATE] 4:30 AM"
click at [539, 724] on span at bounding box center [540, 724] width 12 height 17
type input "30"
type input "[DATE] 4:30 AM"
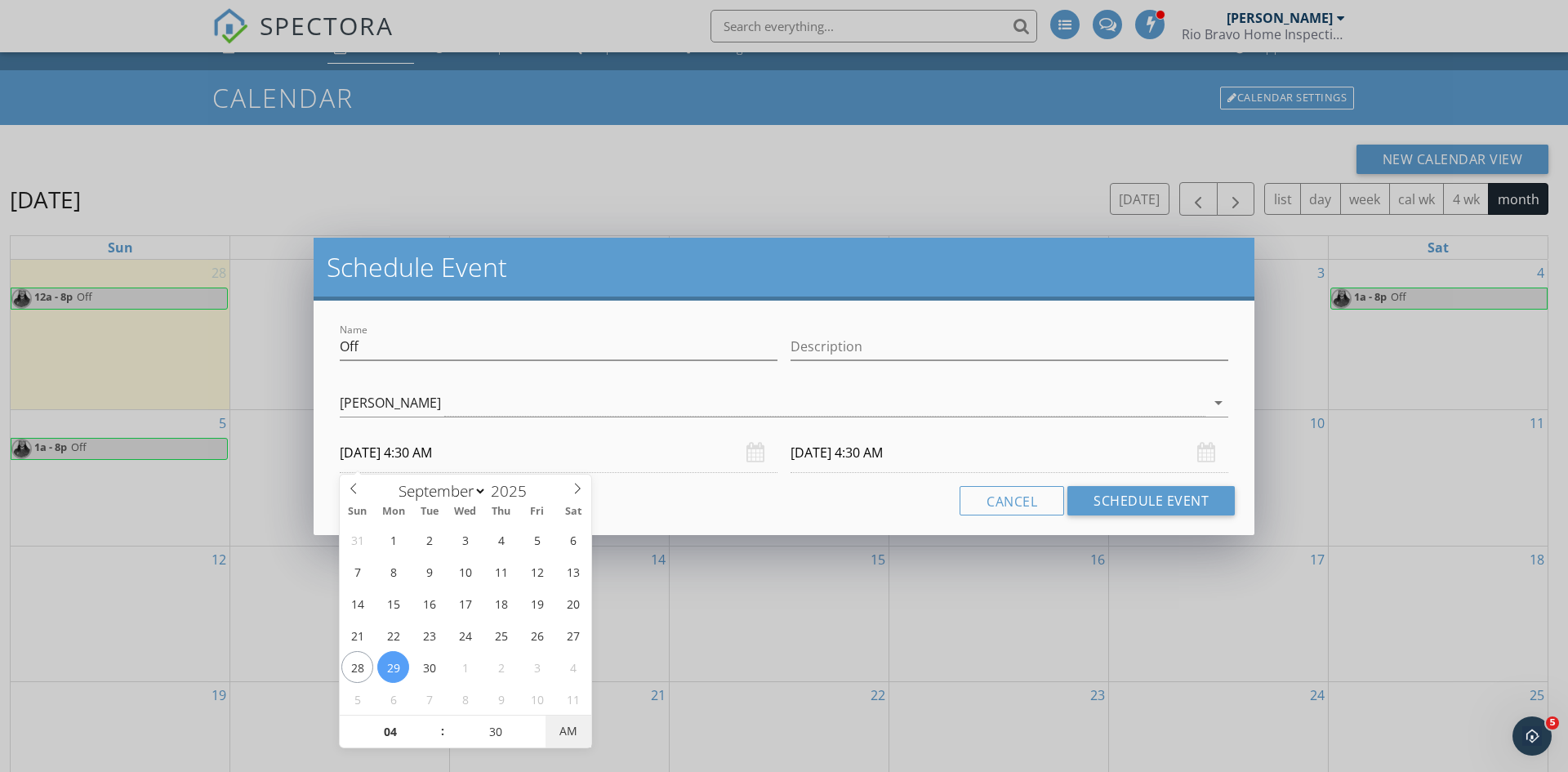
type input "[DATE] 4:30 PM"
click at [569, 733] on span "AM" at bounding box center [568, 731] width 45 height 33
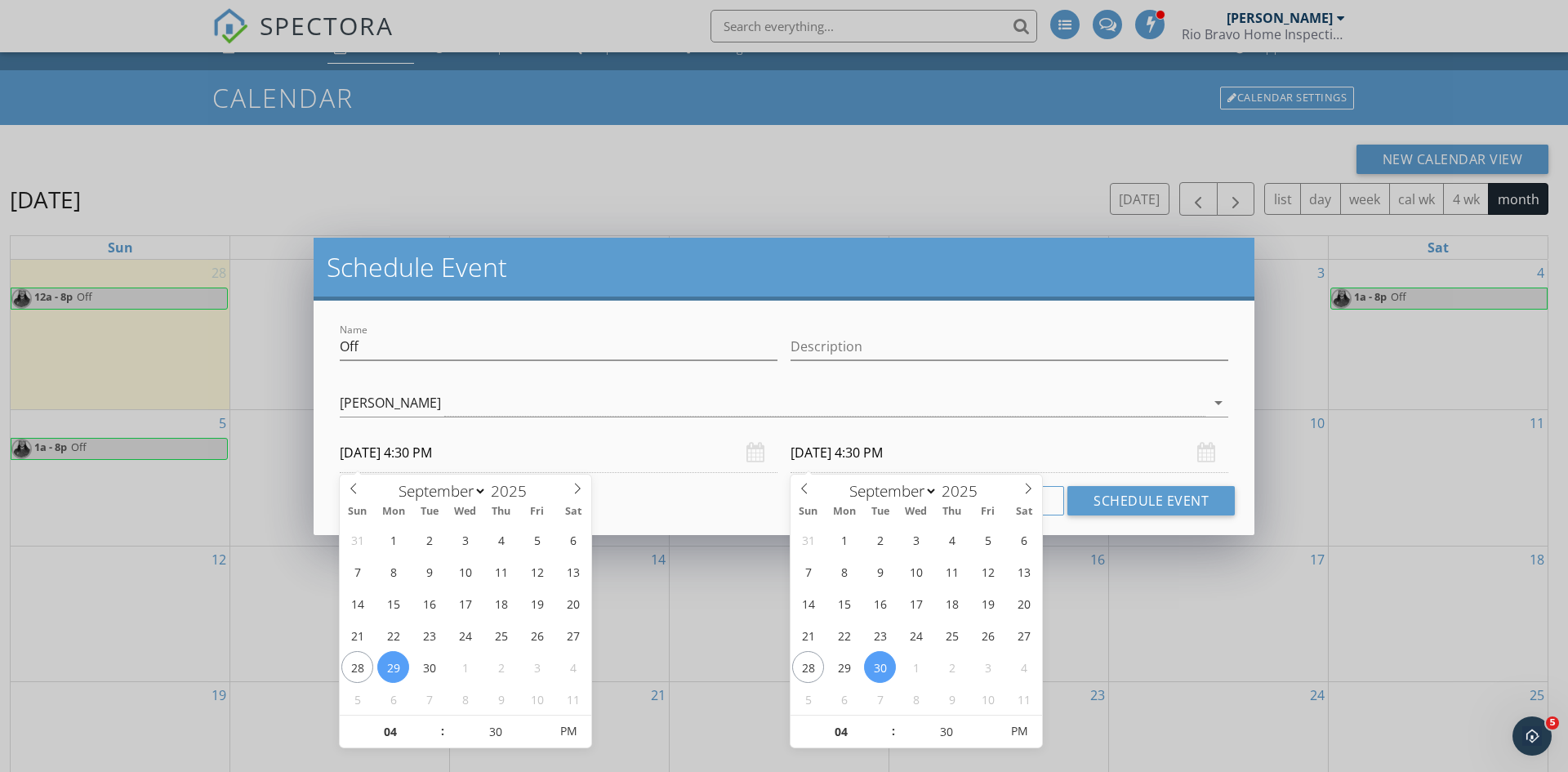
click at [943, 457] on input "[DATE] 4:30 PM" at bounding box center [1010, 453] width 438 height 40
type input "[DATE] 4:30 PM"
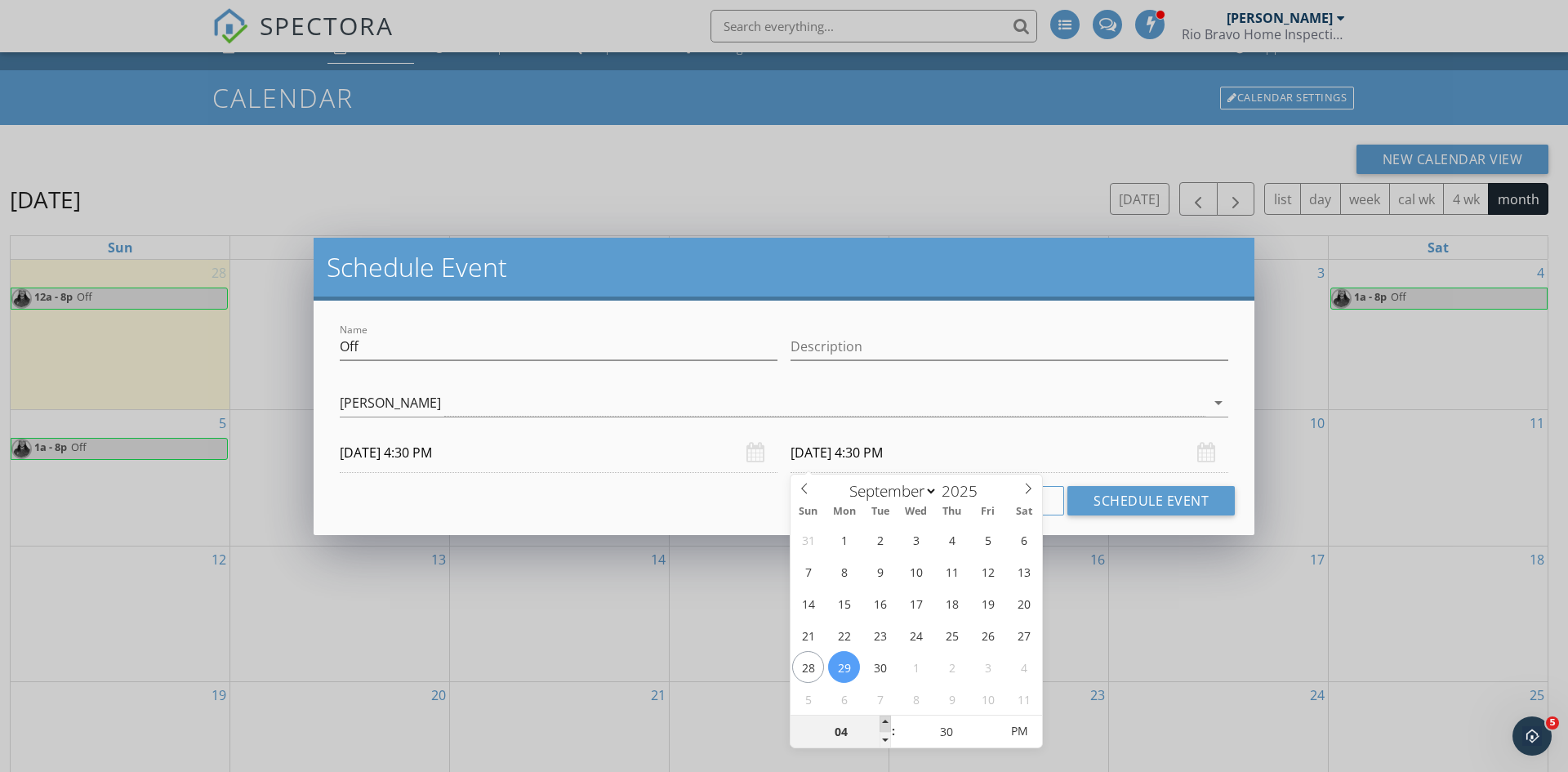
type input "05"
type input "[DATE] 5:30 PM"
click at [883, 721] on span at bounding box center [886, 724] width 12 height 17
type input "06"
type input "[DATE] 6:30 PM"
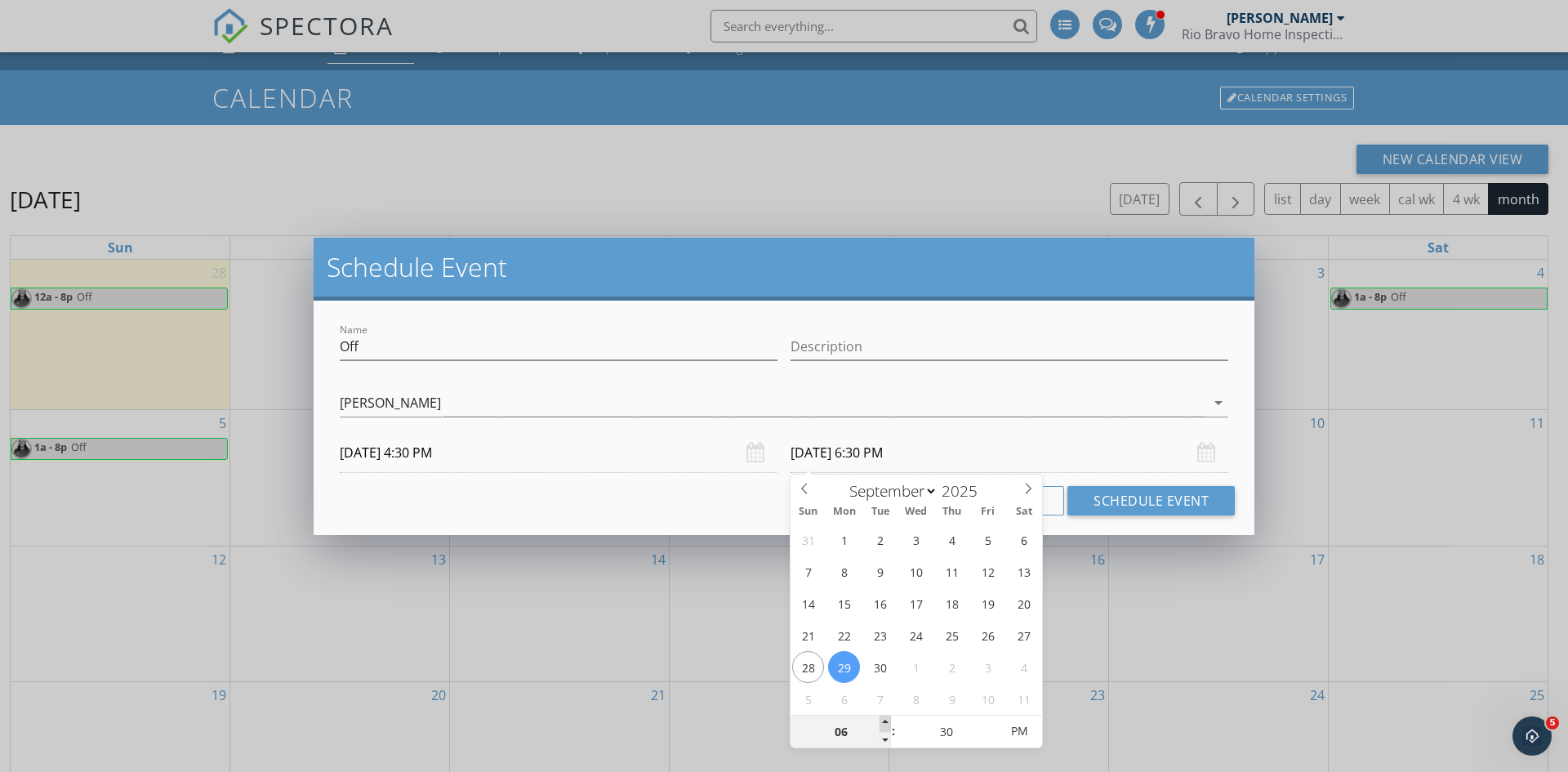
click at [883, 721] on span at bounding box center [886, 724] width 12 height 17
click at [746, 503] on div "Cancel Schedule Event" at bounding box center [783, 501] width 901 height 30
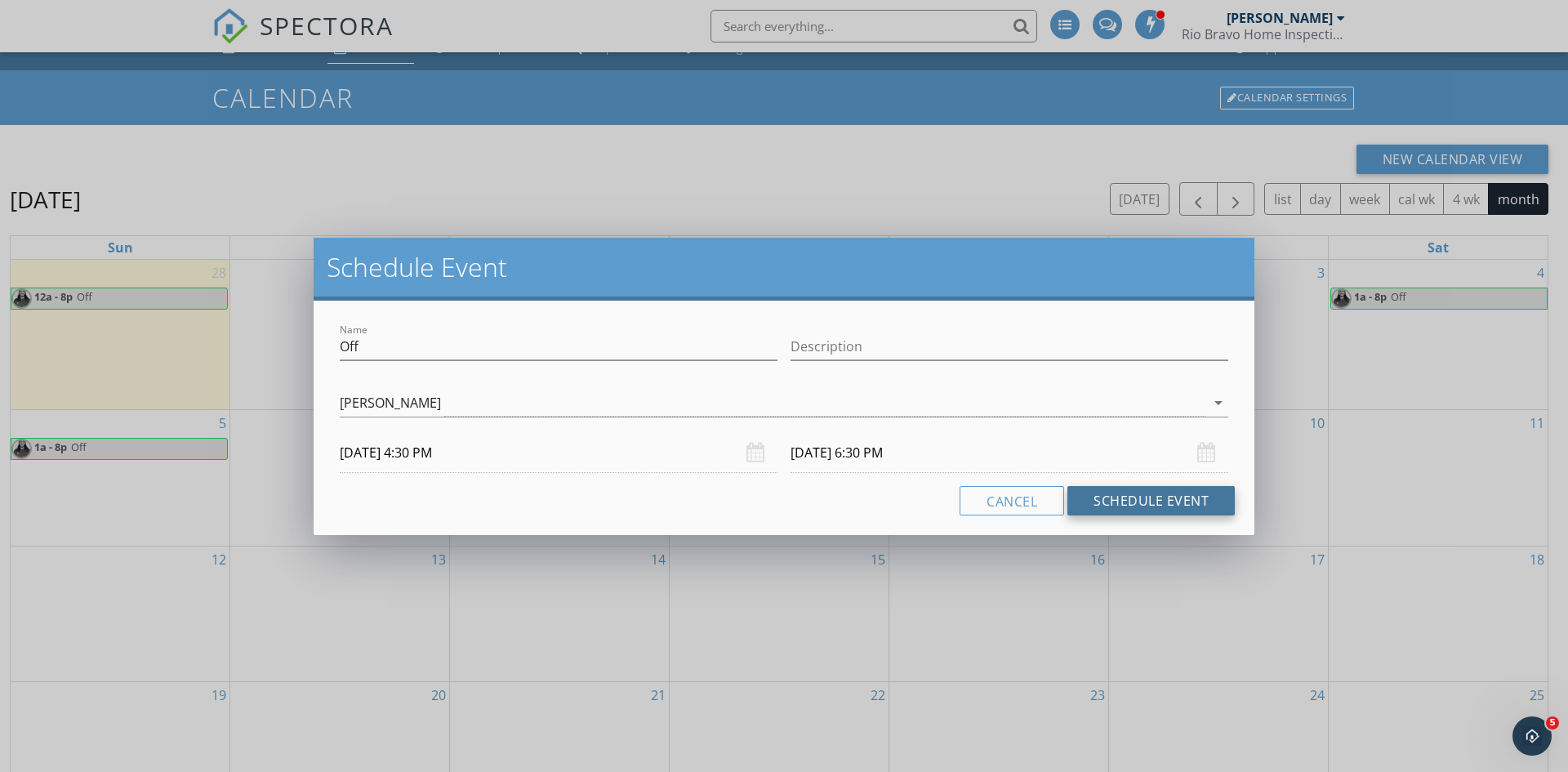
click at [1138, 499] on button "Schedule Event" at bounding box center [1151, 501] width 168 height 30
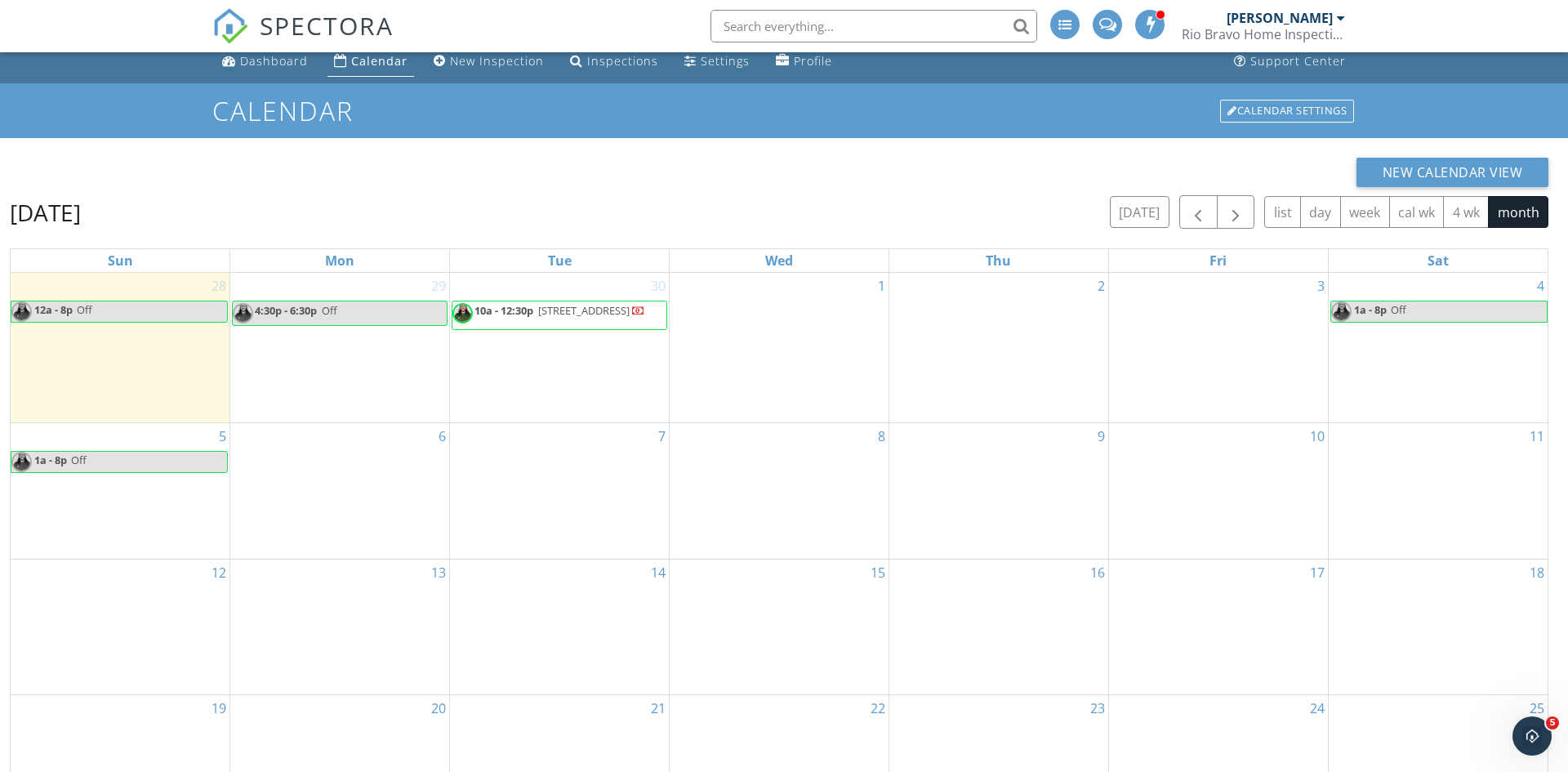
scroll to position [0, 0]
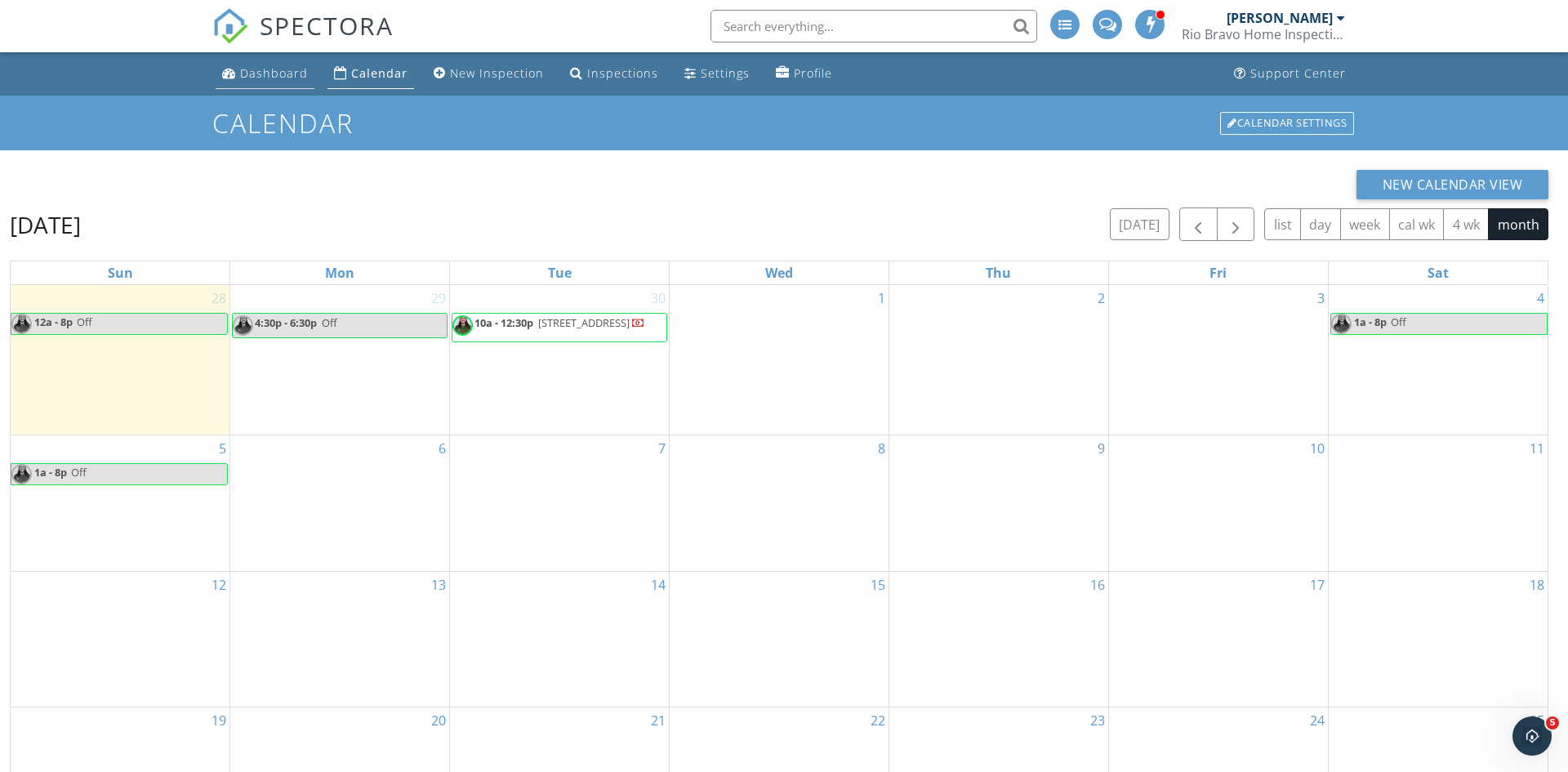
click at [280, 90] on li "Dashboard" at bounding box center [265, 74] width 106 height 43
